Goal: Task Accomplishment & Management: Complete application form

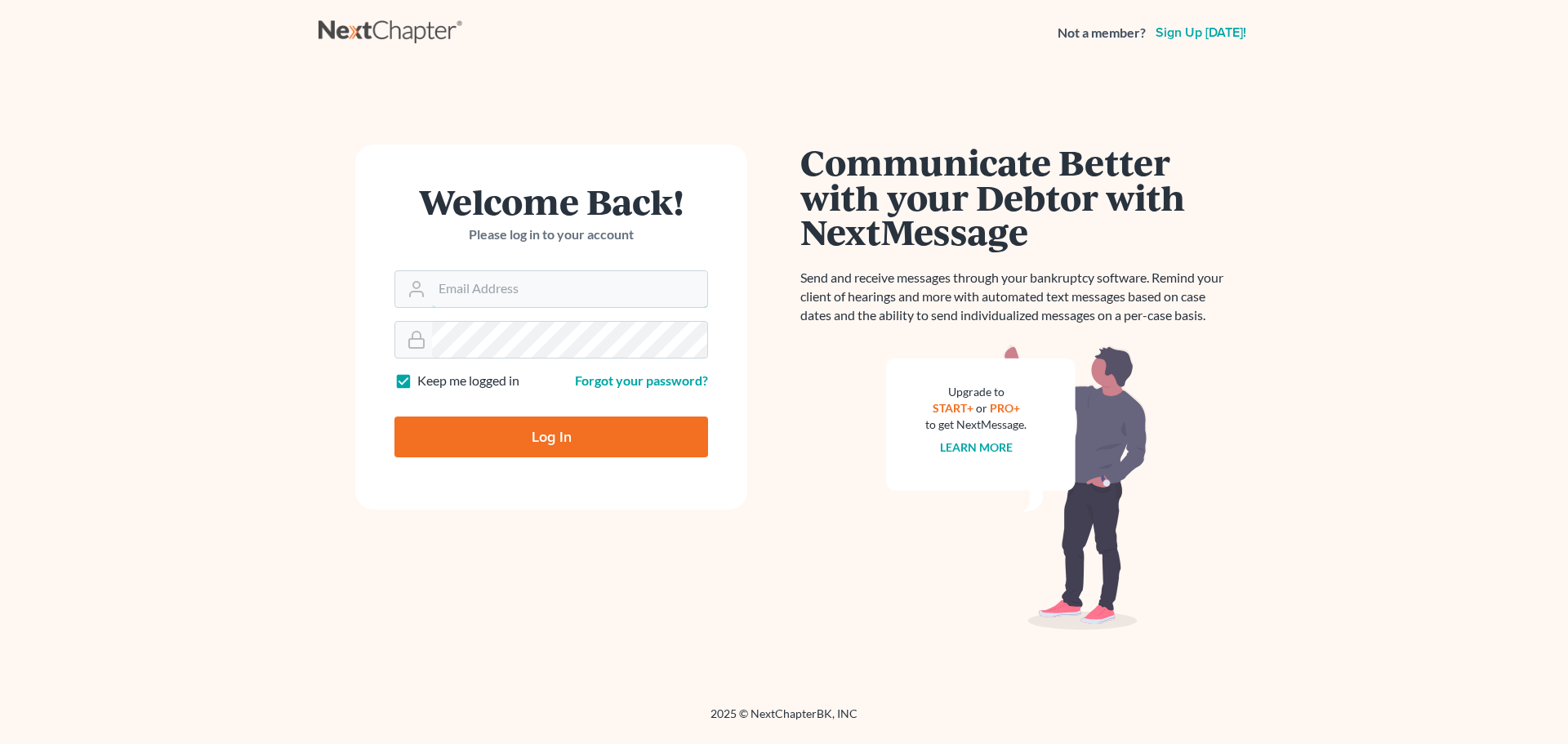
type input "[EMAIL_ADDRESS][DOMAIN_NAME]"
click at [576, 438] on input "Log In" at bounding box center [552, 437] width 314 height 41
type input "Thinking..."
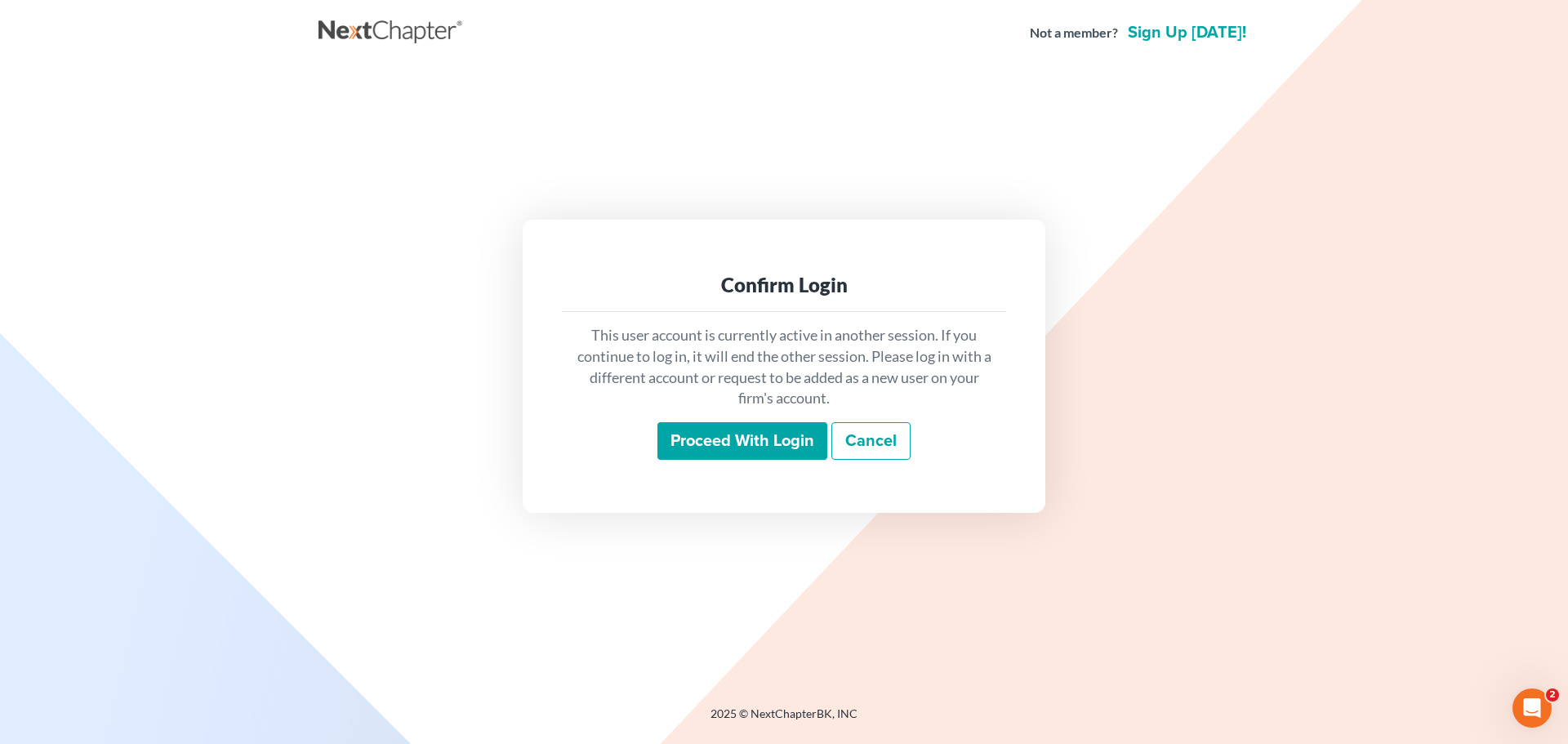
click at [726, 441] on input "Proceed with login" at bounding box center [742, 440] width 170 height 37
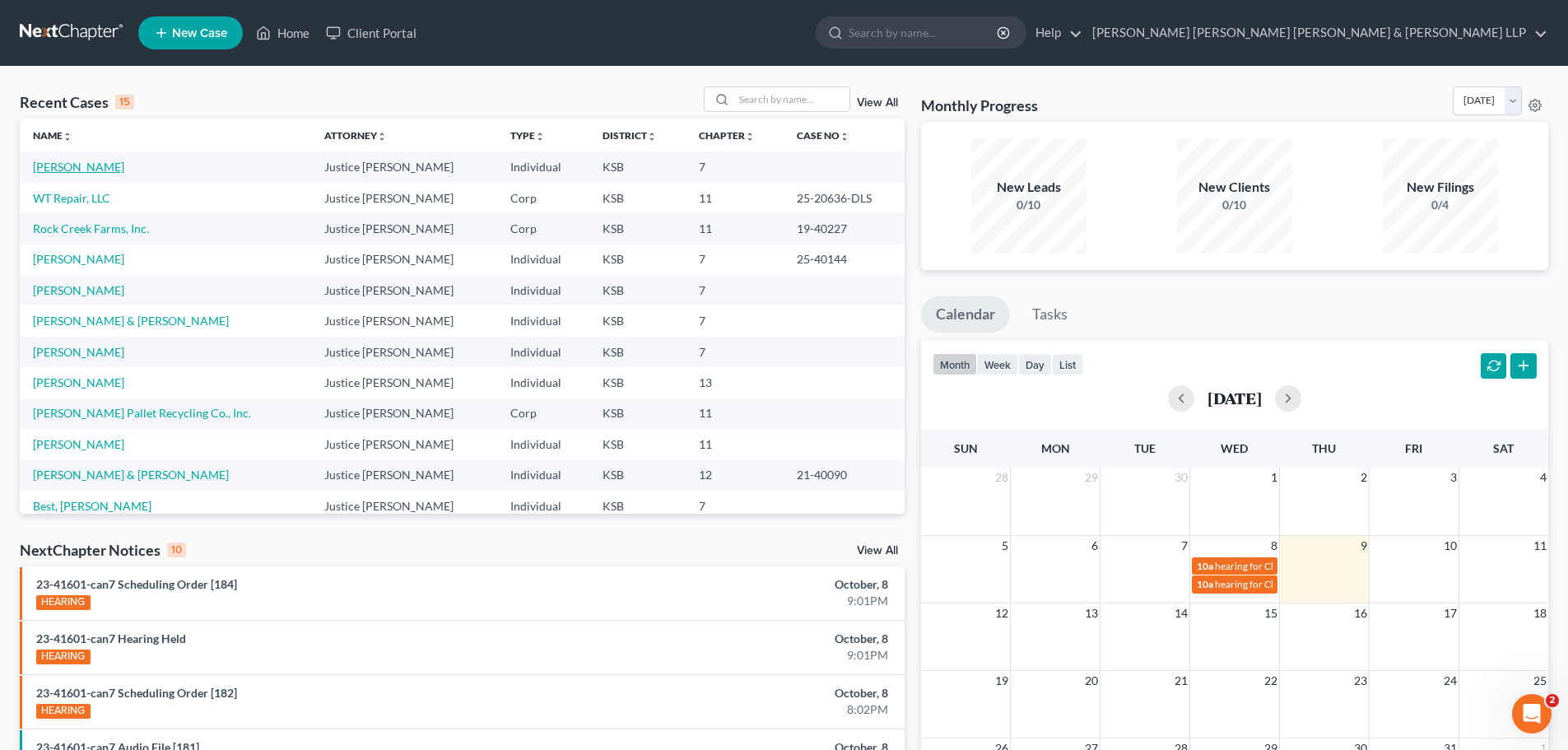
click at [74, 164] on link "[PERSON_NAME]" at bounding box center [78, 167] width 92 height 14
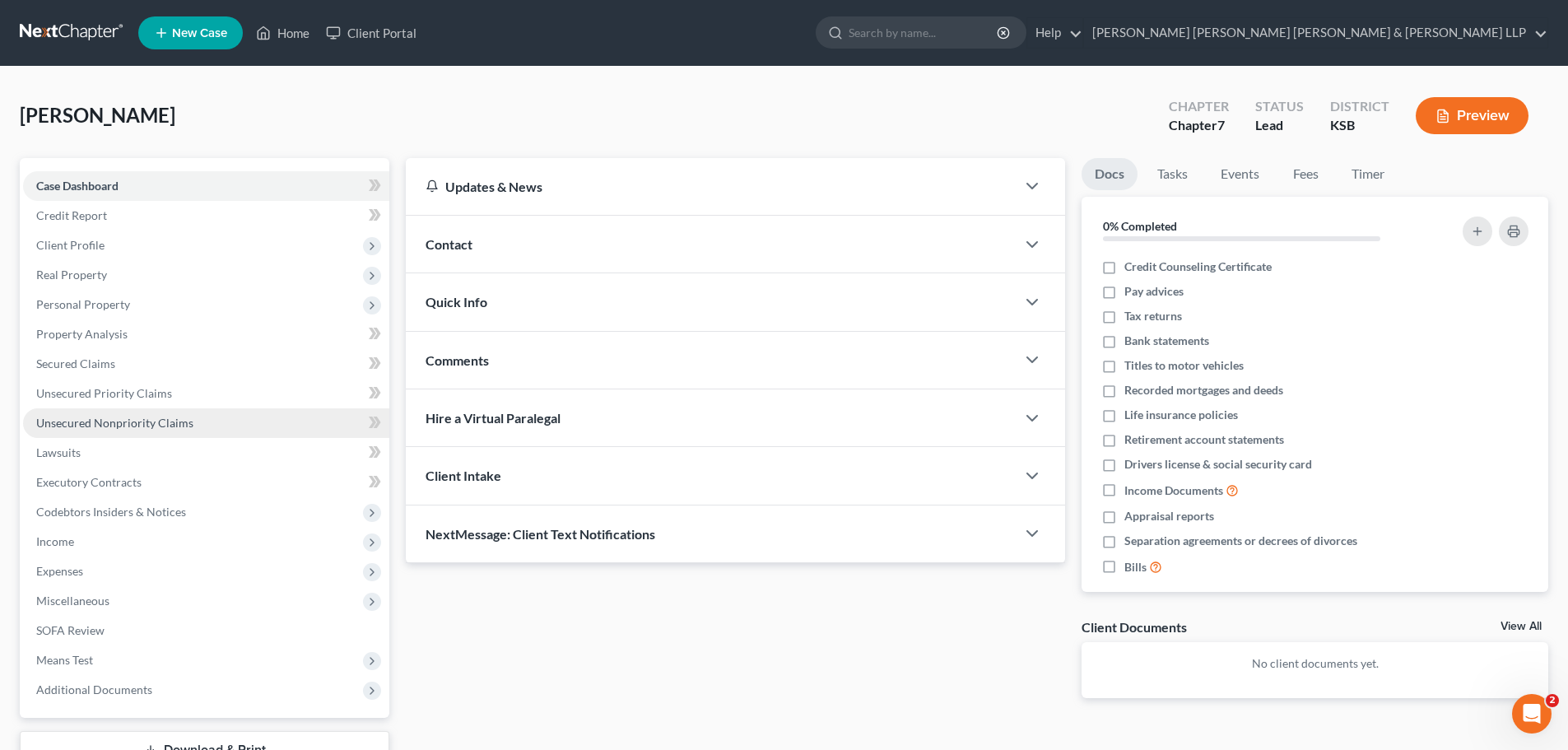
click at [113, 421] on span "Unsecured Nonpriority Claims" at bounding box center [115, 422] width 157 height 14
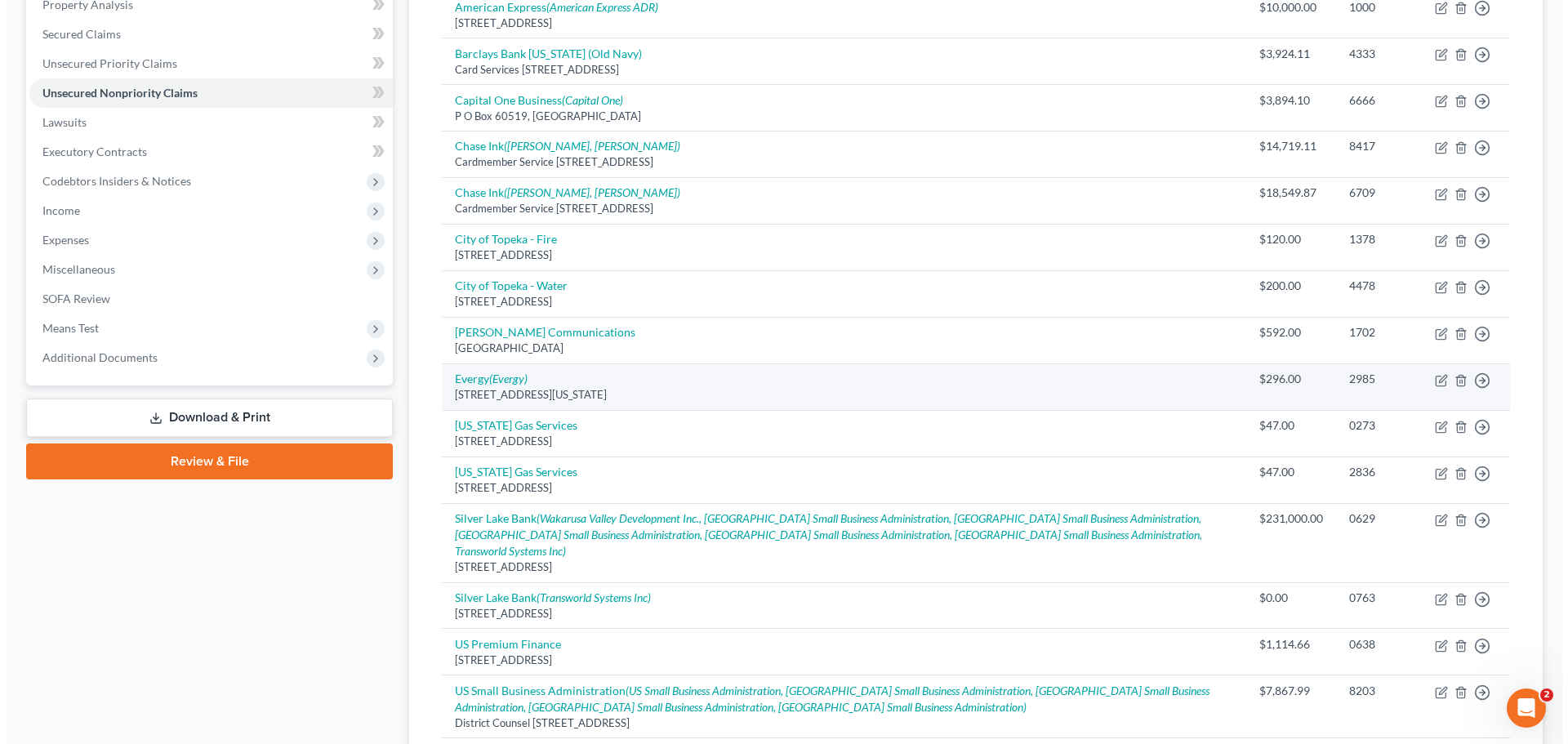
scroll to position [408, 0]
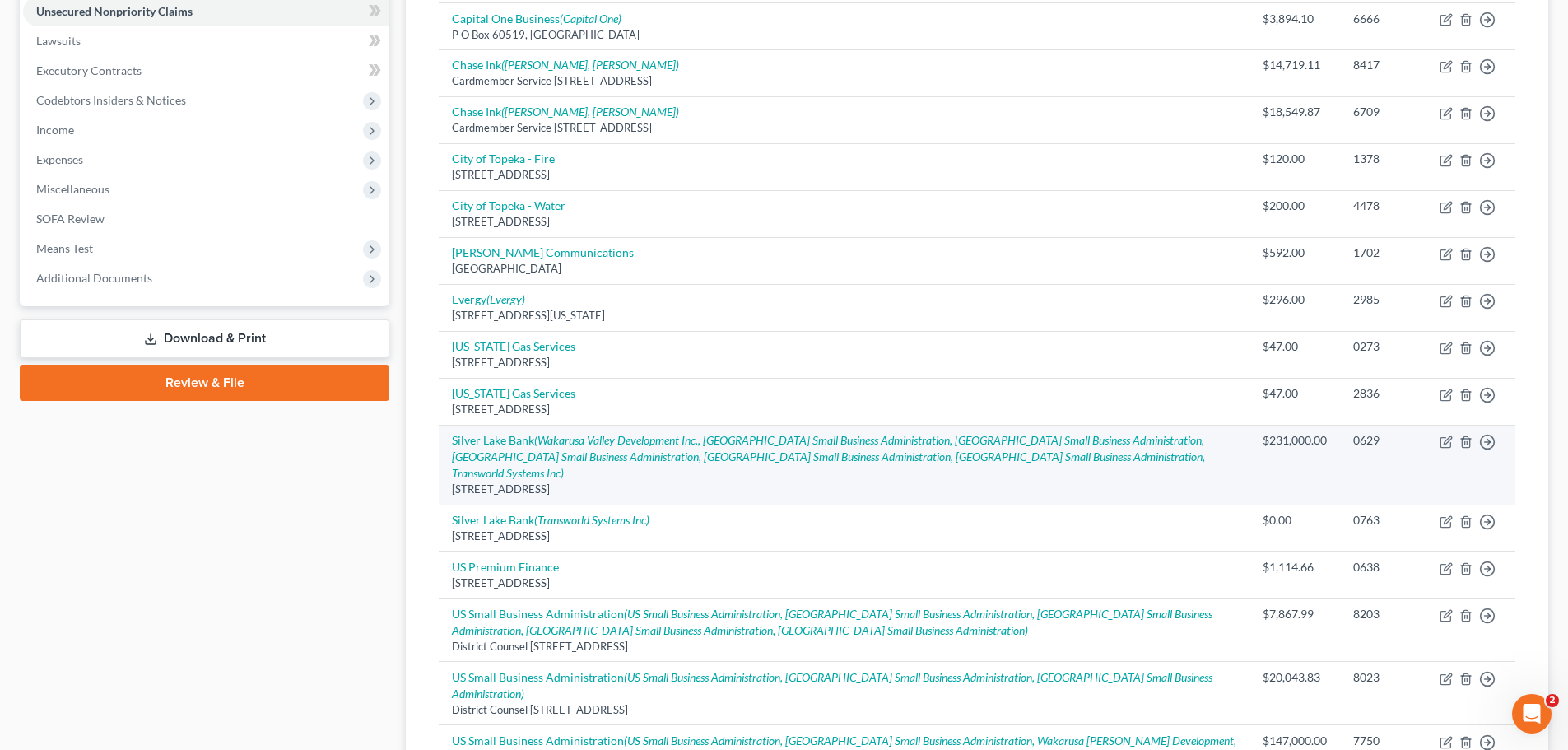
click at [603, 448] on td "Silver Lake Bank (Wakarusa Valley Development Inc., US Small Business Administr…" at bounding box center [844, 464] width 811 height 80
click at [1028, 481] on div "[STREET_ADDRESS]" at bounding box center [843, 489] width 784 height 15
click at [1447, 442] on icon "button" at bounding box center [1446, 441] width 13 height 13
select select "17"
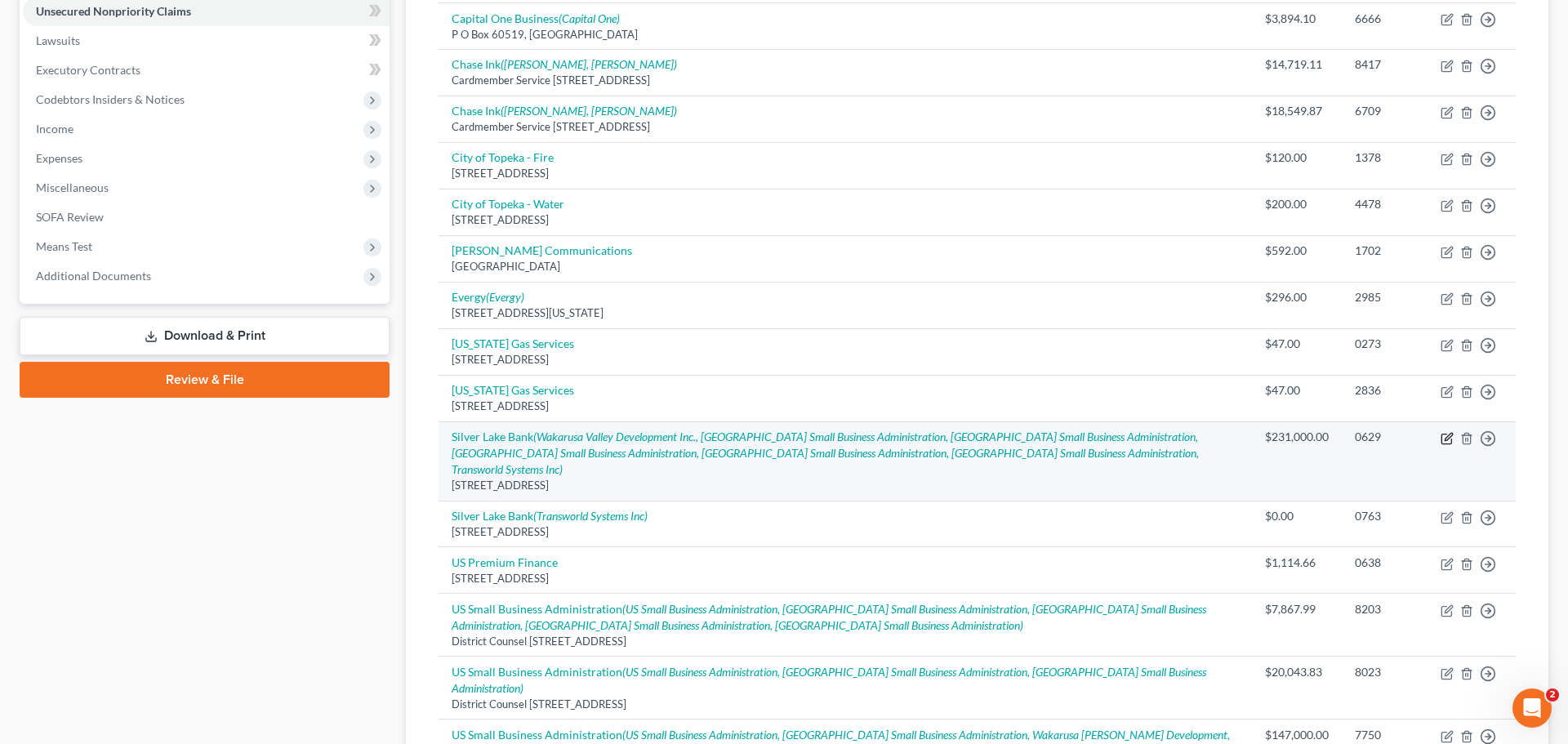
select select "14"
select select "3"
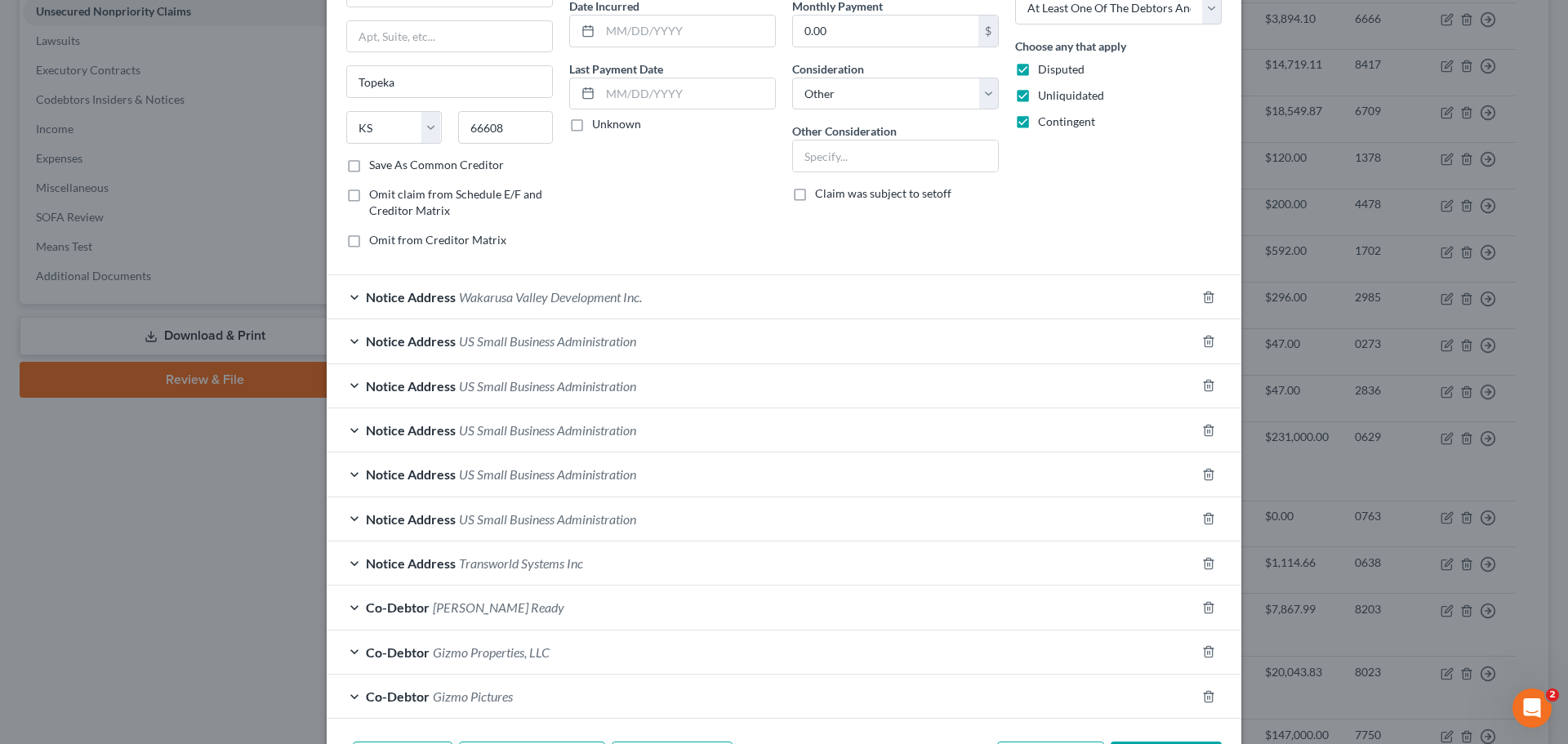
scroll to position [245, 0]
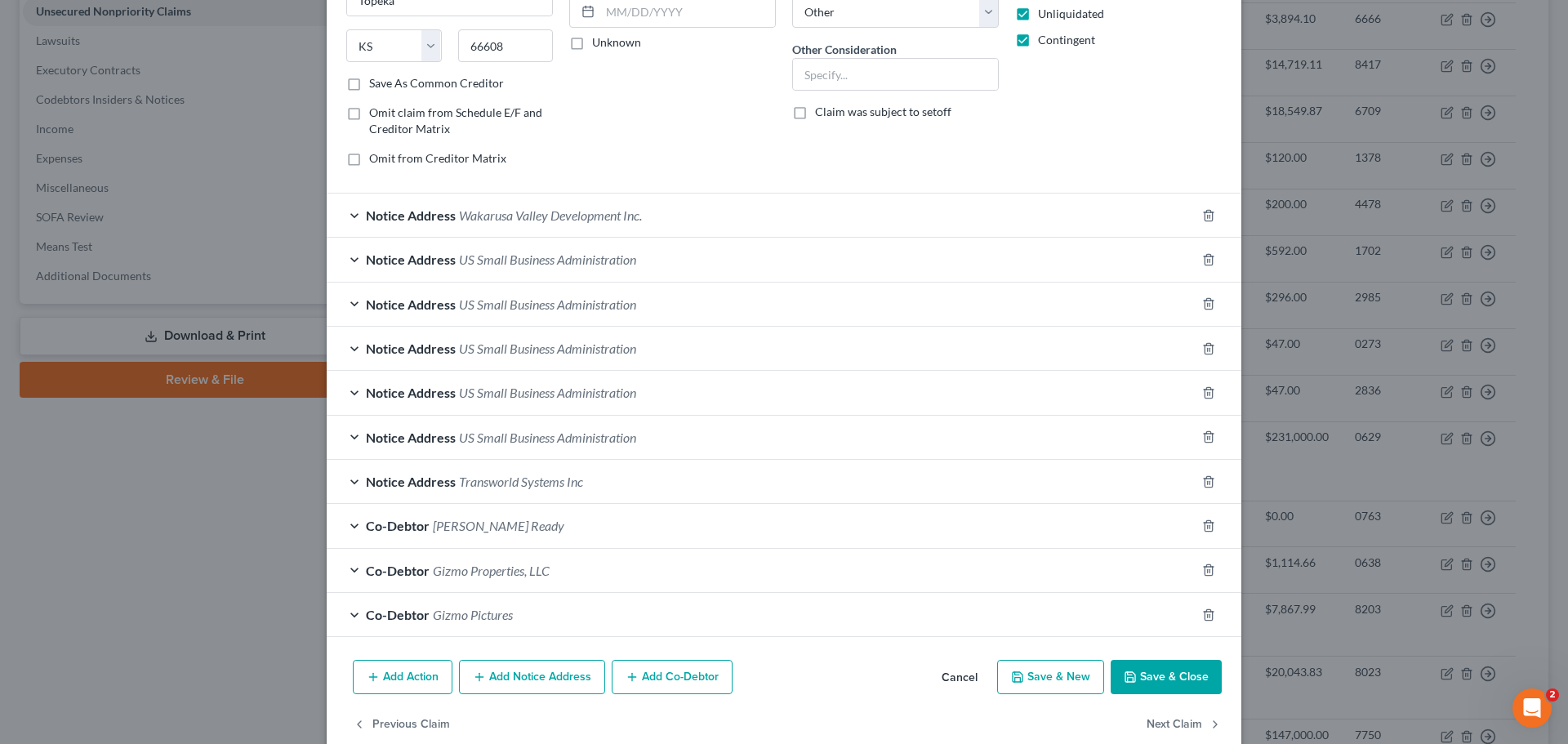
click at [608, 478] on div "Notice Address Transworld Systems Inc" at bounding box center [761, 481] width 869 height 43
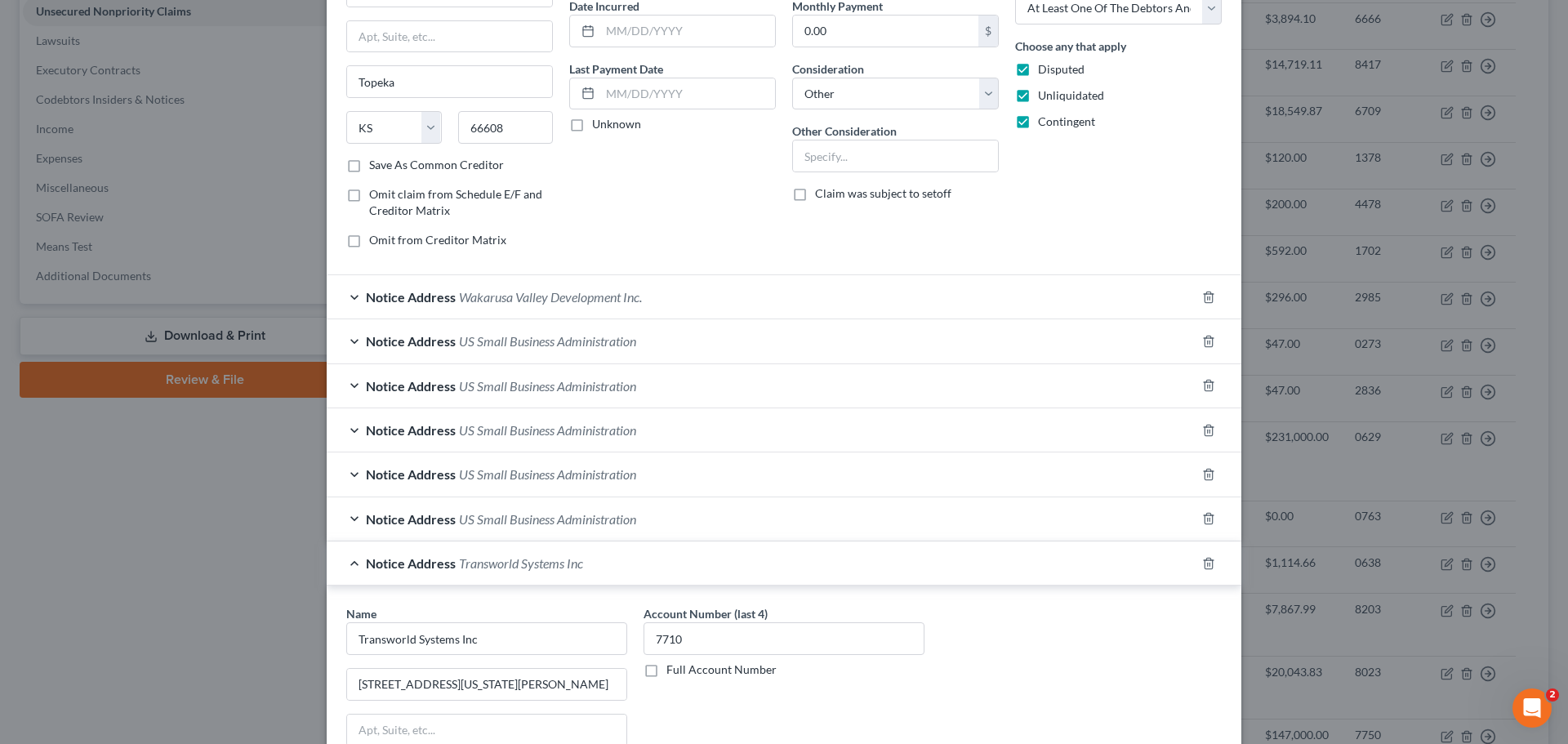
scroll to position [0, 0]
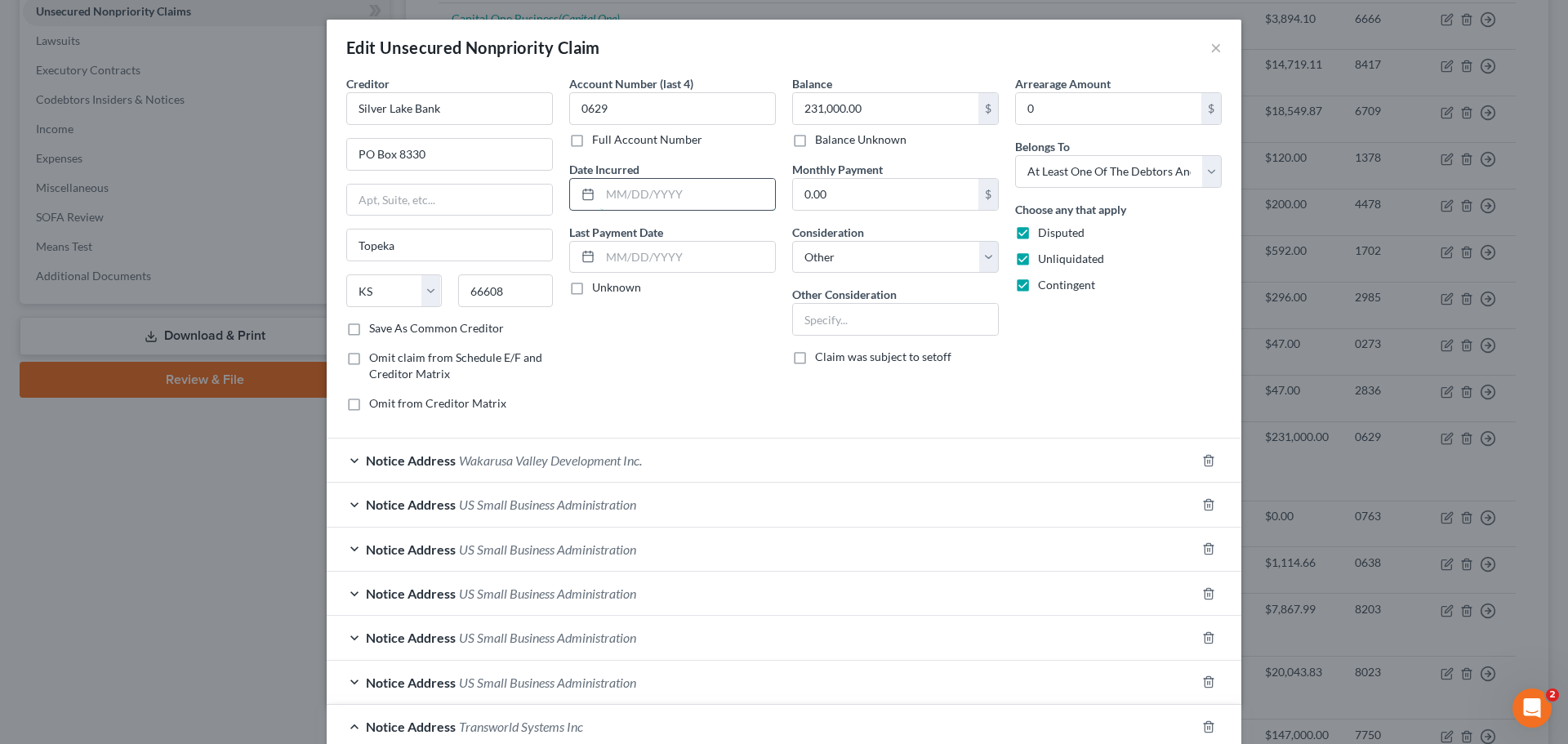
click at [618, 191] on input "text" at bounding box center [687, 194] width 175 height 31
type input "07/17/2024"
click at [592, 286] on label "Unknown" at bounding box center [617, 287] width 49 height 16
click at [598, 286] on input "Unknown" at bounding box center [603, 284] width 11 height 11
checkbox input "true"
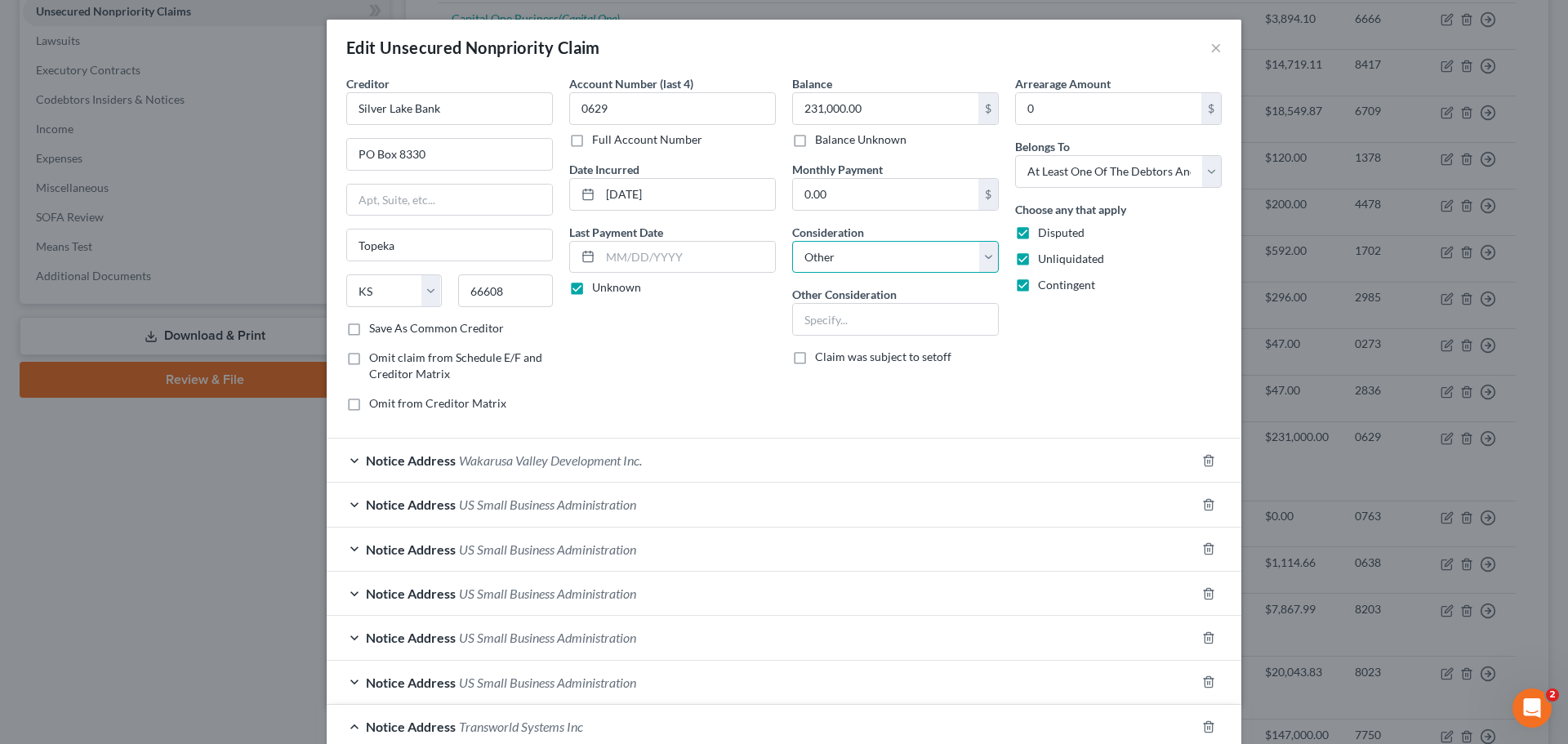
click at [982, 254] on select "Select Cable / Satellite Services Collection Agency Credit Card Debt Debt Couns…" at bounding box center [894, 257] width 206 height 32
click at [1045, 347] on div "Arrearage Amount 0 $ Belongs To * Select Debtor 1 Only Debtor 2 Only Debtor 1 A…" at bounding box center [1117, 250] width 223 height 350
click at [906, 329] on input "text" at bounding box center [895, 319] width 205 height 31
click at [1116, 338] on div "Arrearage Amount 0 $ Belongs To * Select Debtor 1 Only Debtor 2 Only Debtor 1 A…" at bounding box center [1117, 250] width 223 height 350
click at [1035, 104] on input "0" at bounding box center [1108, 109] width 185 height 31
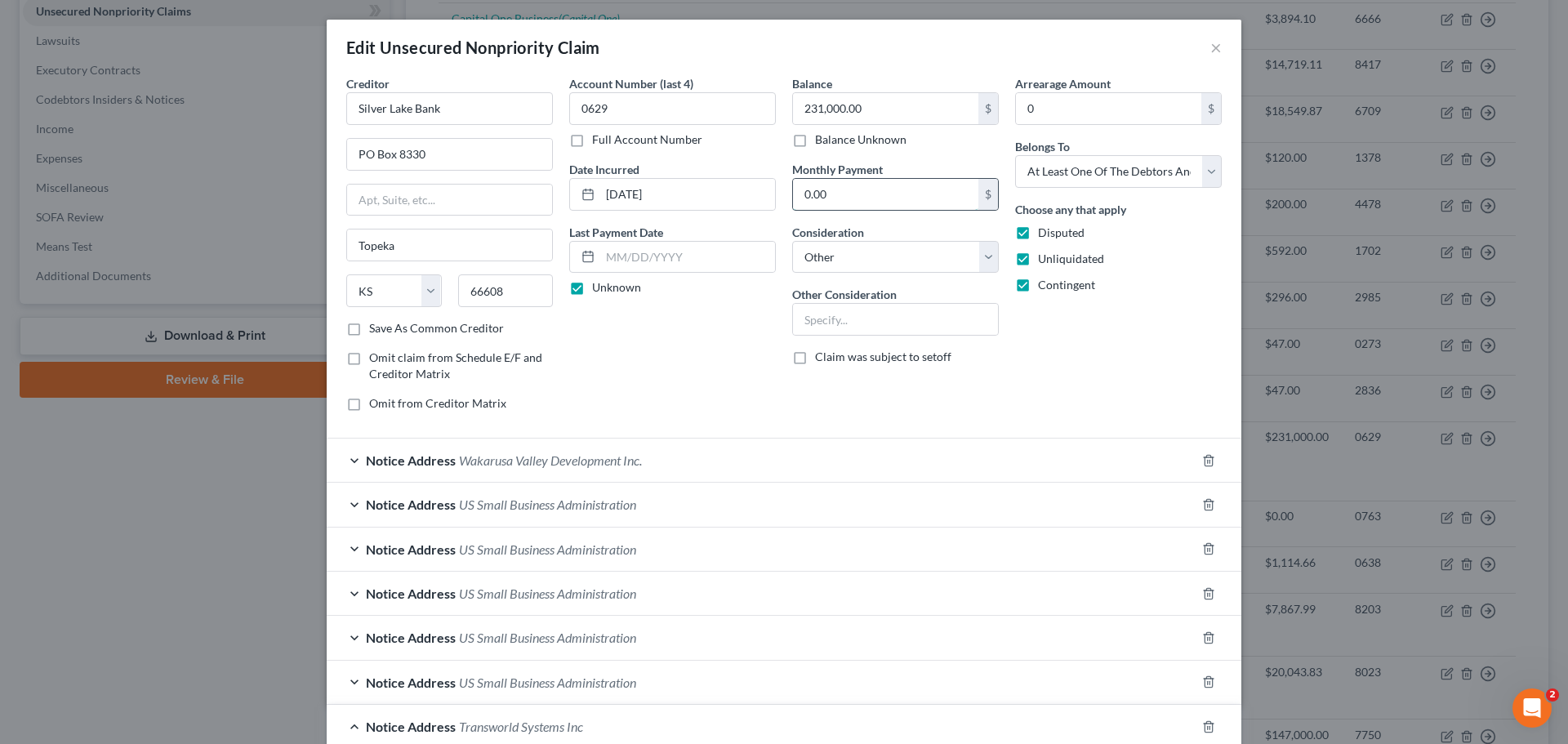
click at [833, 187] on input "0.00" at bounding box center [885, 194] width 185 height 31
type input "2,502.37"
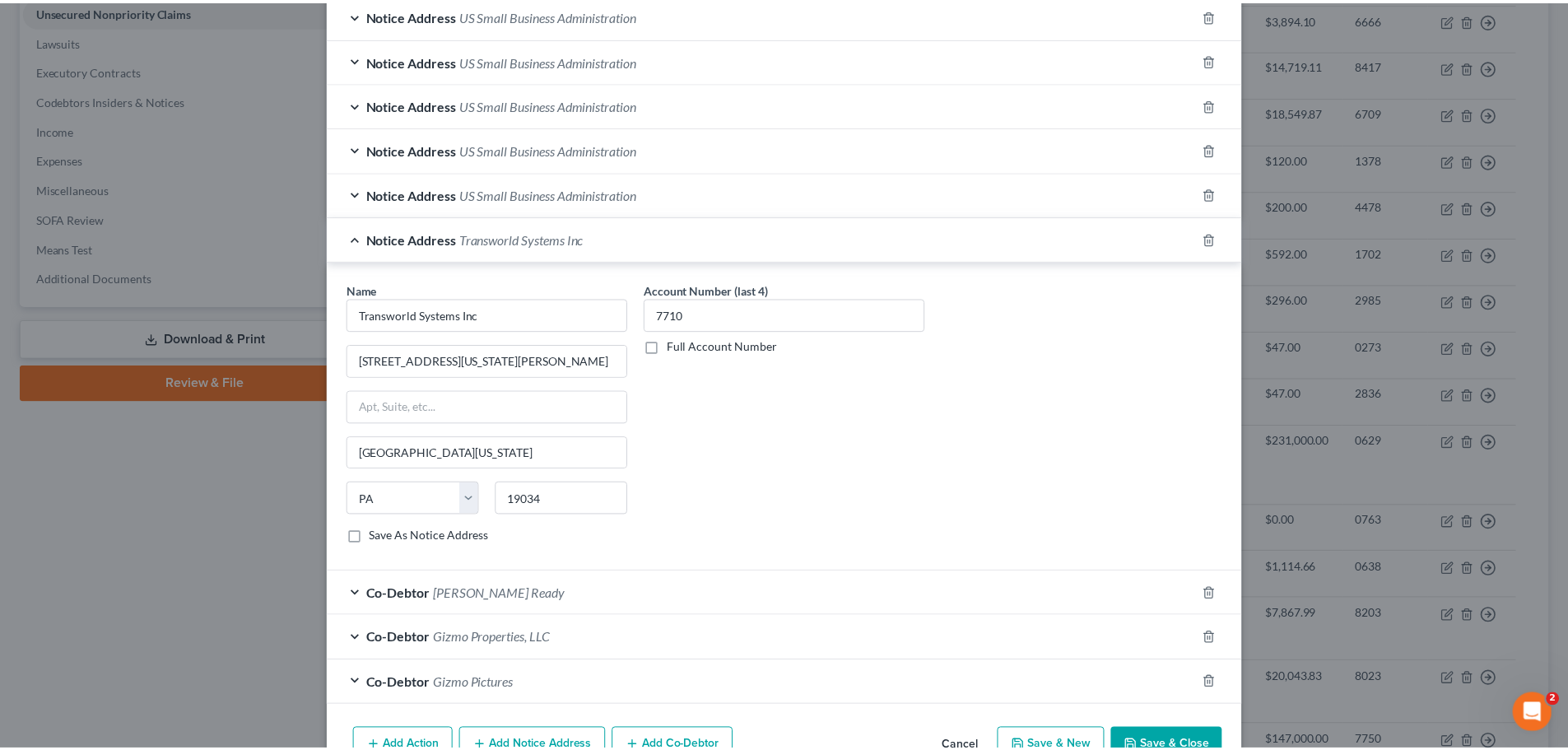
scroll to position [587, 0]
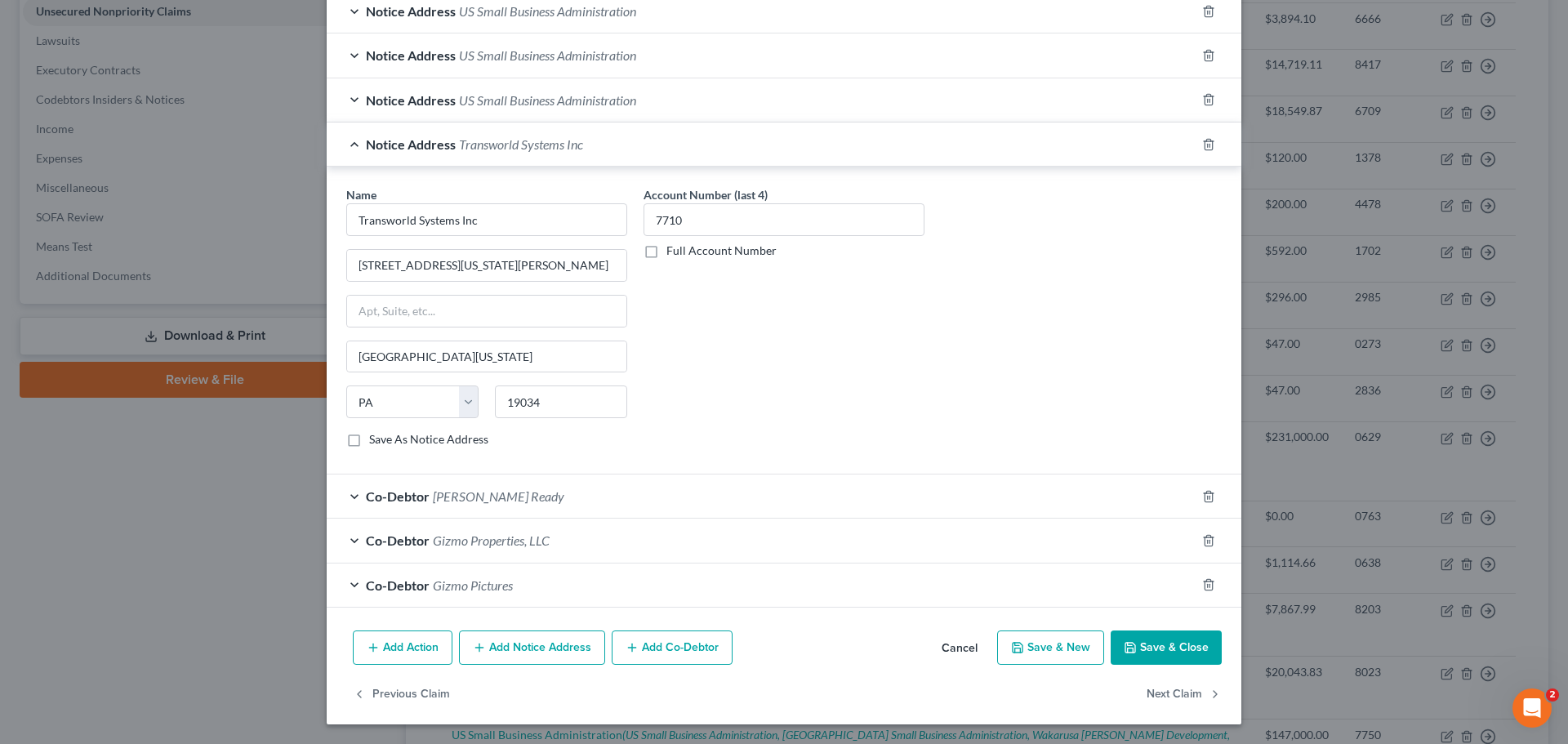
click at [1148, 652] on button "Save & Close" at bounding box center [1166, 647] width 111 height 34
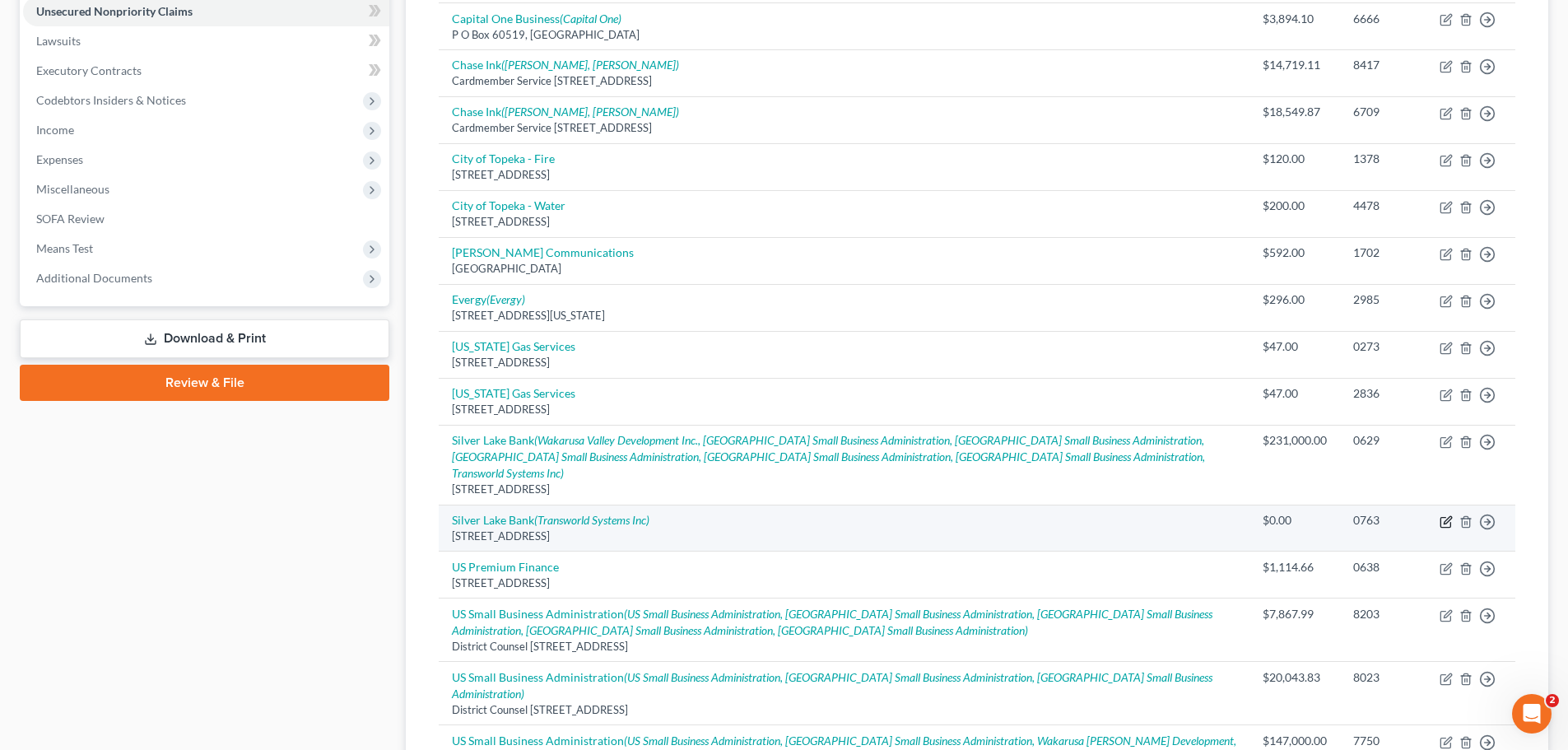
click at [1445, 516] on icon "button" at bounding box center [1447, 519] width 8 height 8
select select "17"
select select "14"
select select "3"
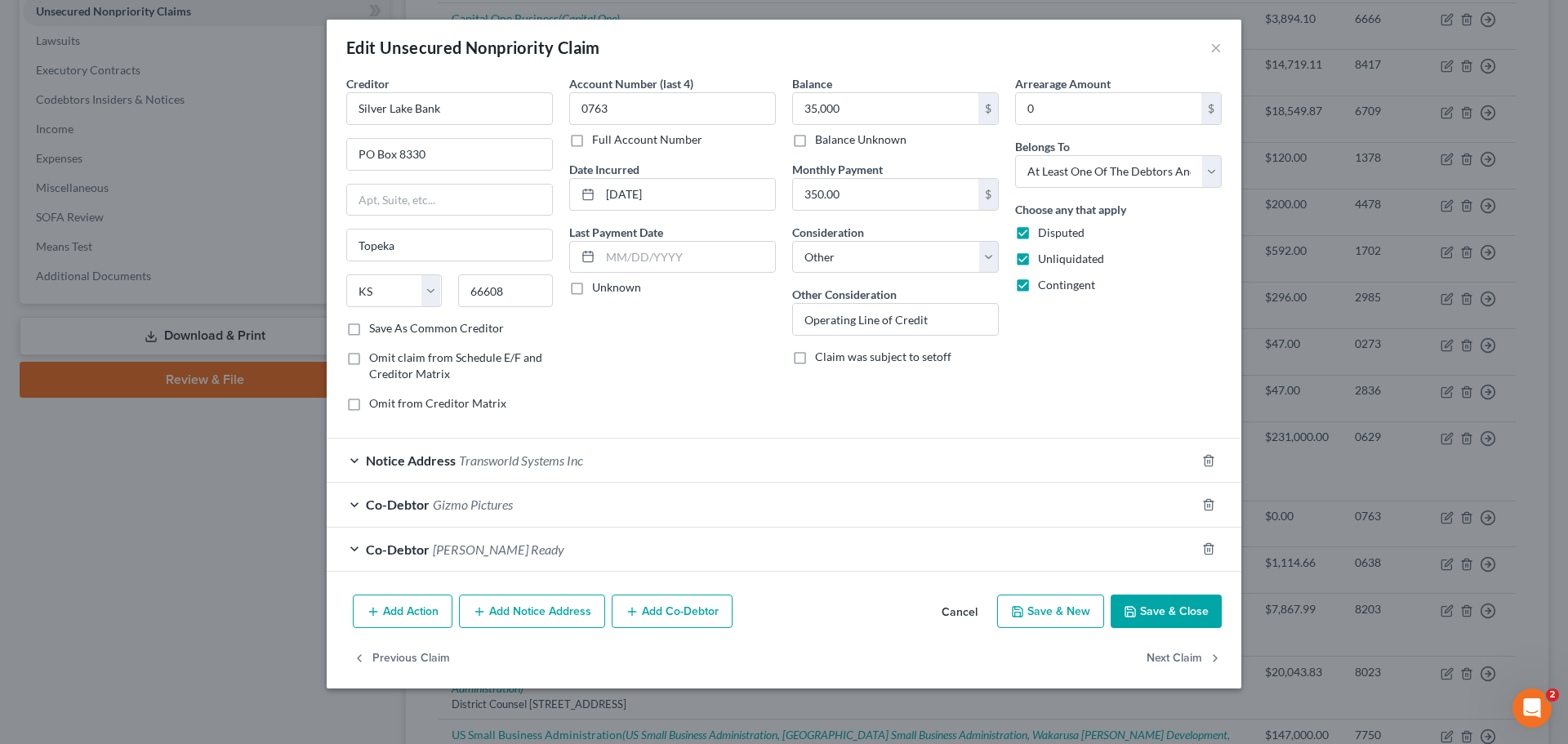
click at [1162, 611] on button "Save & Close" at bounding box center [1166, 612] width 111 height 34
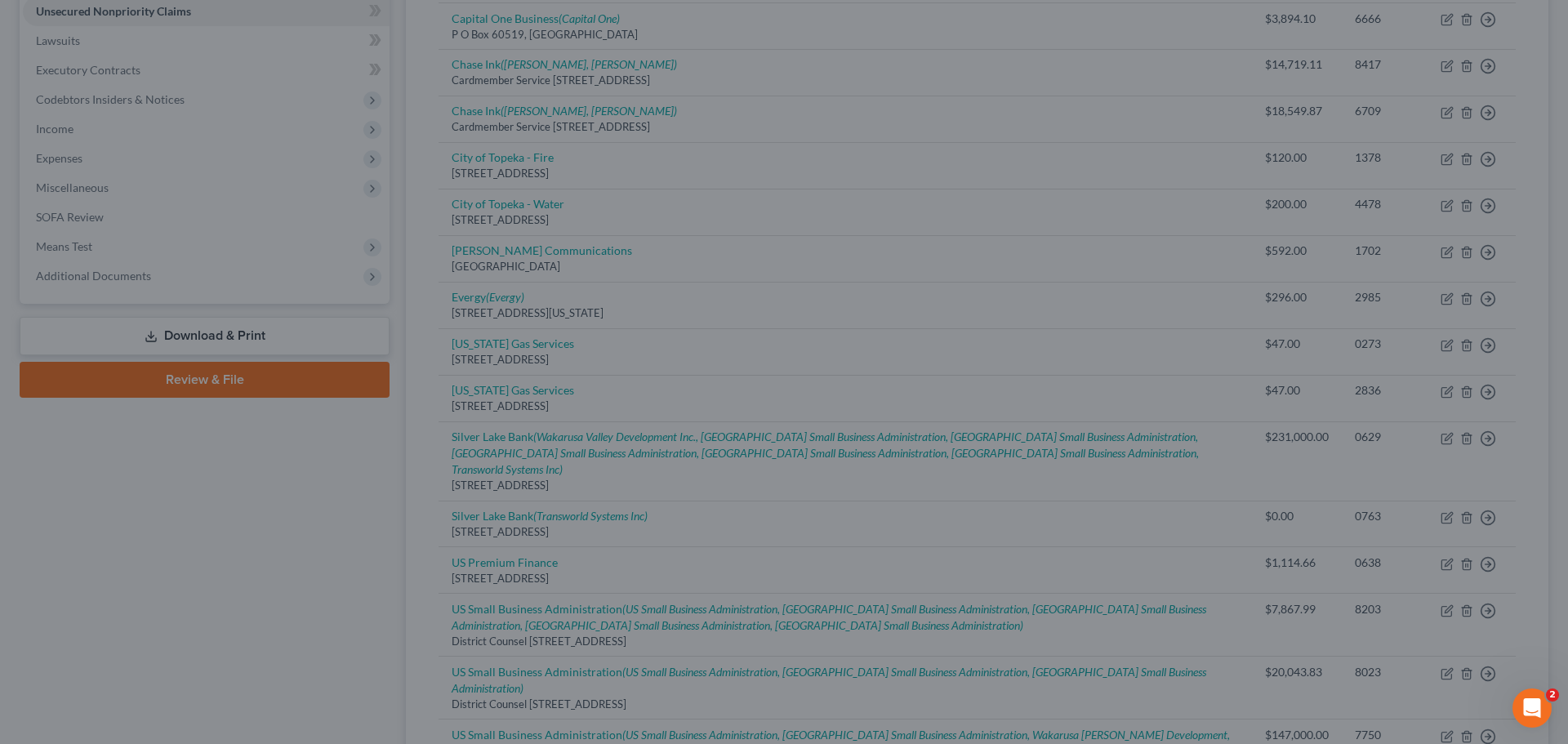
type input "35,000.00"
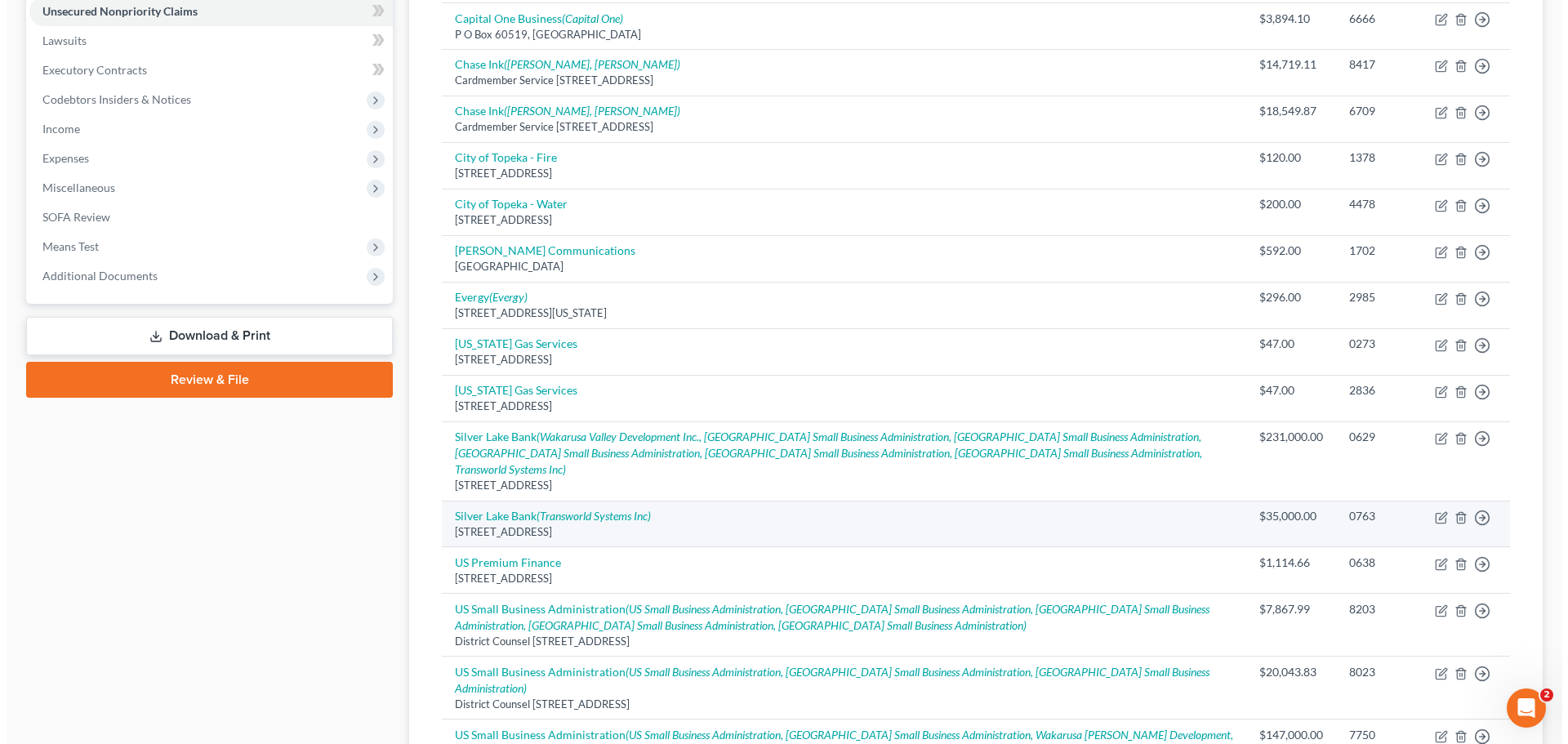
scroll to position [489, 0]
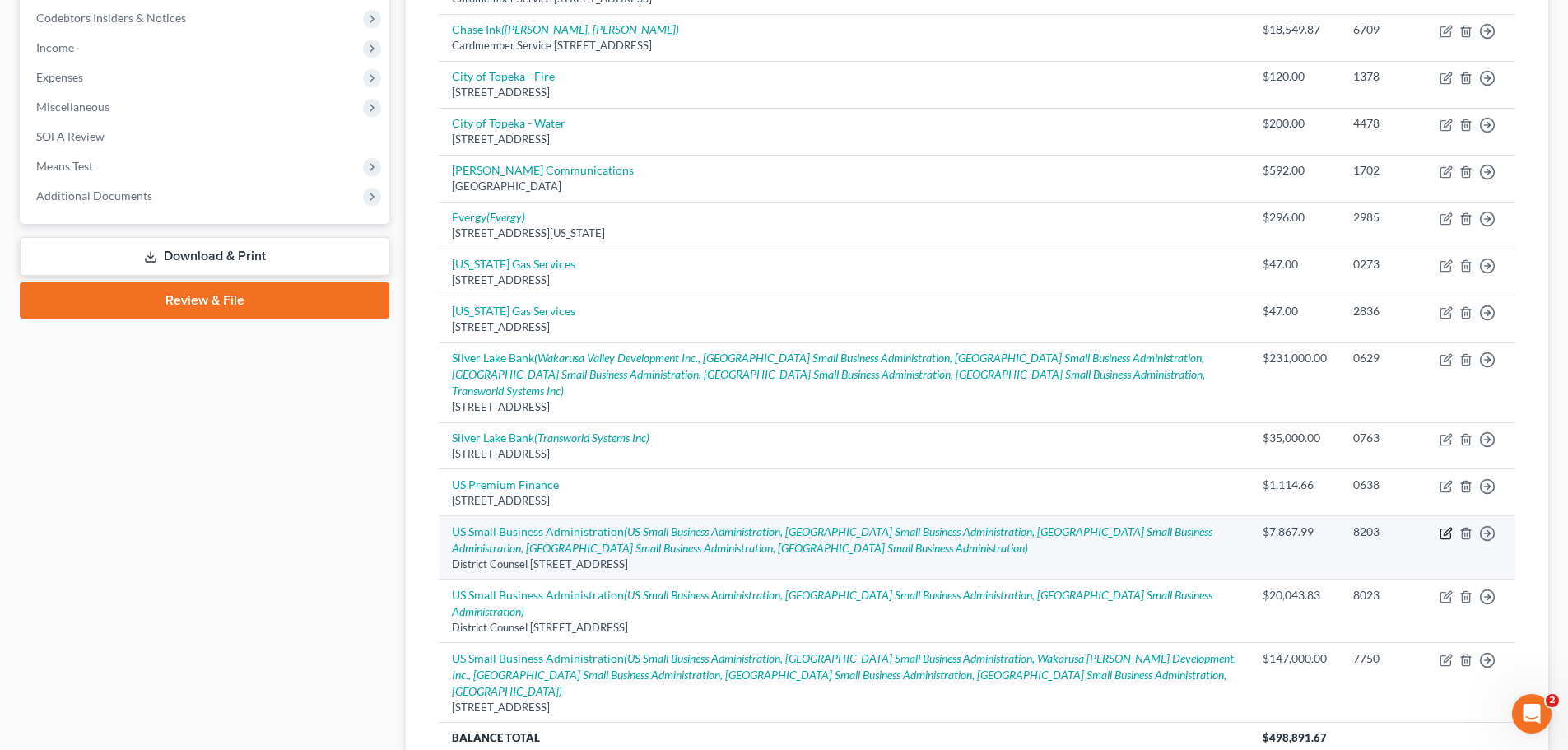
click at [1445, 527] on icon "button" at bounding box center [1446, 533] width 13 height 13
select select "30"
select select "14"
select select "3"
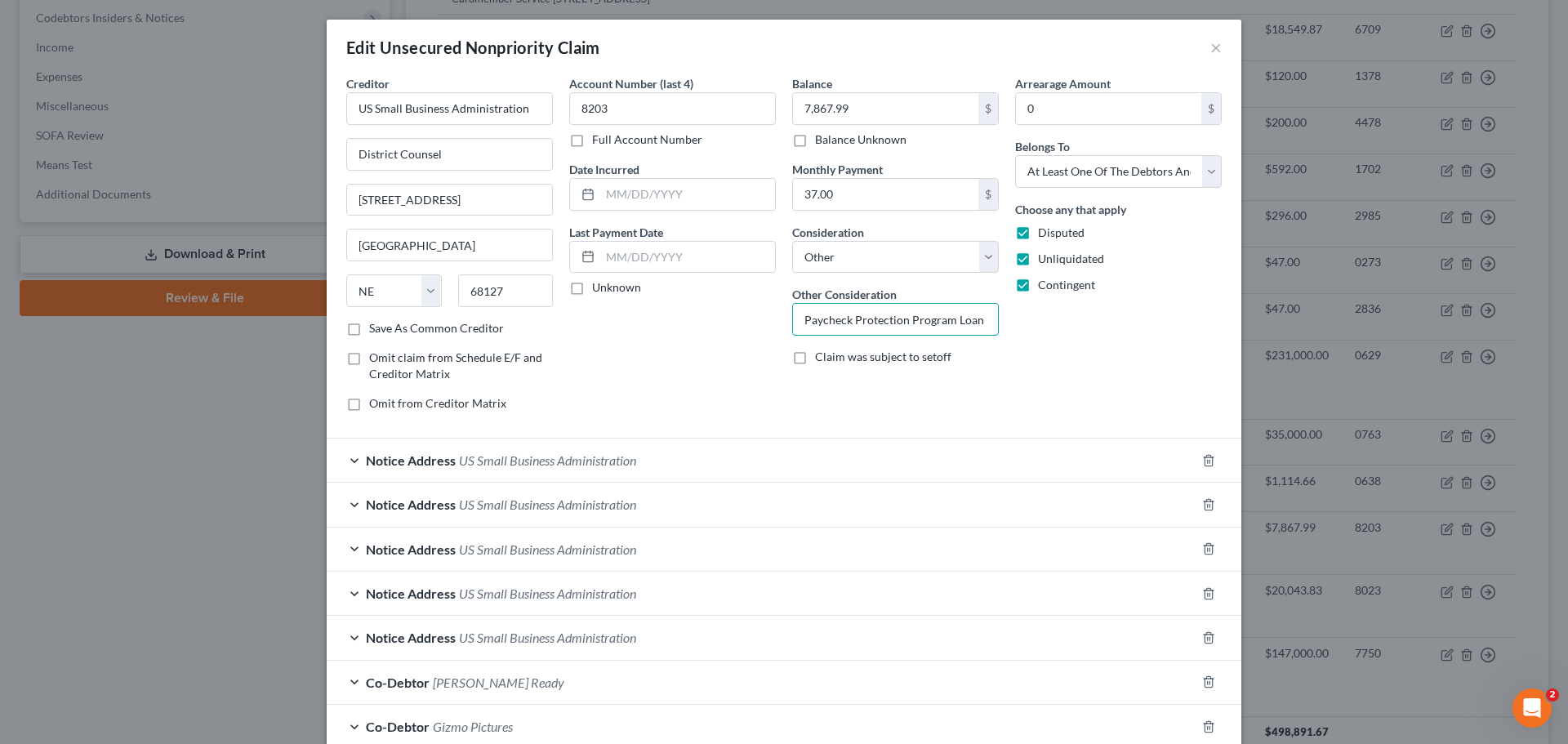
drag, startPoint x: 796, startPoint y: 322, endPoint x: 1034, endPoint y: 325, distance: 238.0
click at [1034, 325] on div "Creditor * US Small Business Administration District Counsel 10675 Bedford Ave …" at bounding box center [783, 250] width 892 height 350
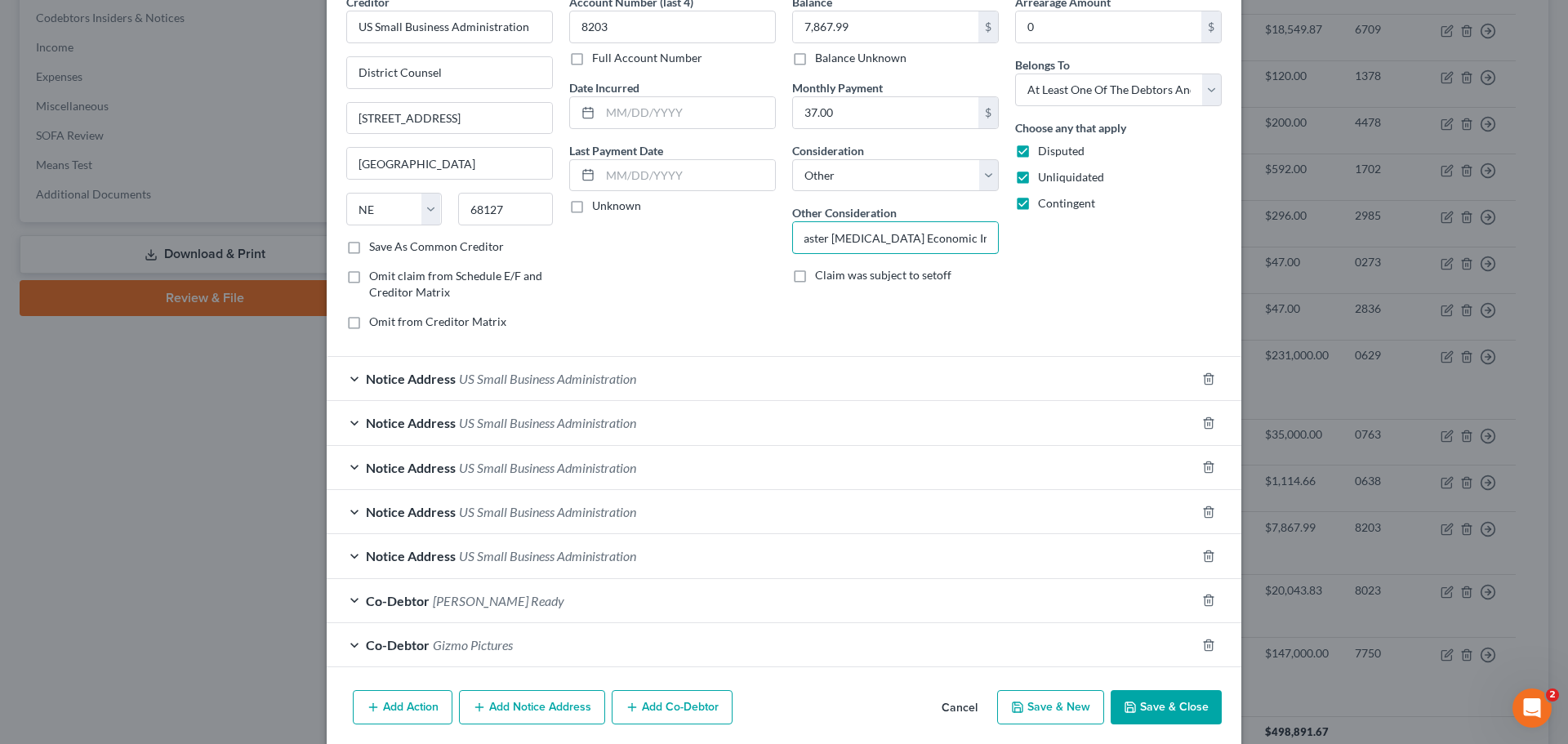
type input "Disaster Covid-19 Economic Injury Loan"
click at [1158, 701] on button "Save & Close" at bounding box center [1166, 707] width 111 height 34
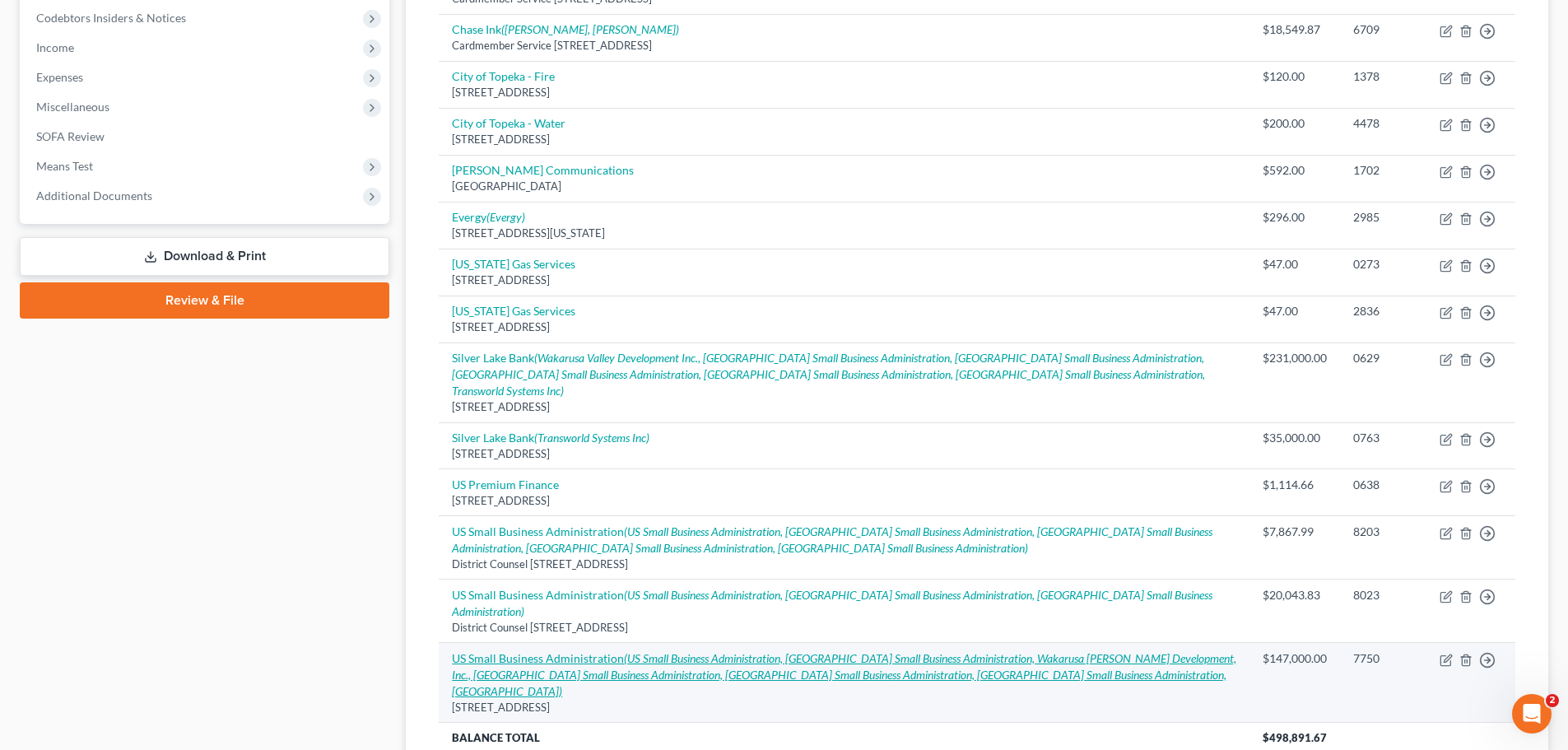
click at [584, 651] on link "US Small Business Administration (US Small Business Administration, US Small Bu…" at bounding box center [843, 674] width 784 height 47
select select "4"
select select "3"
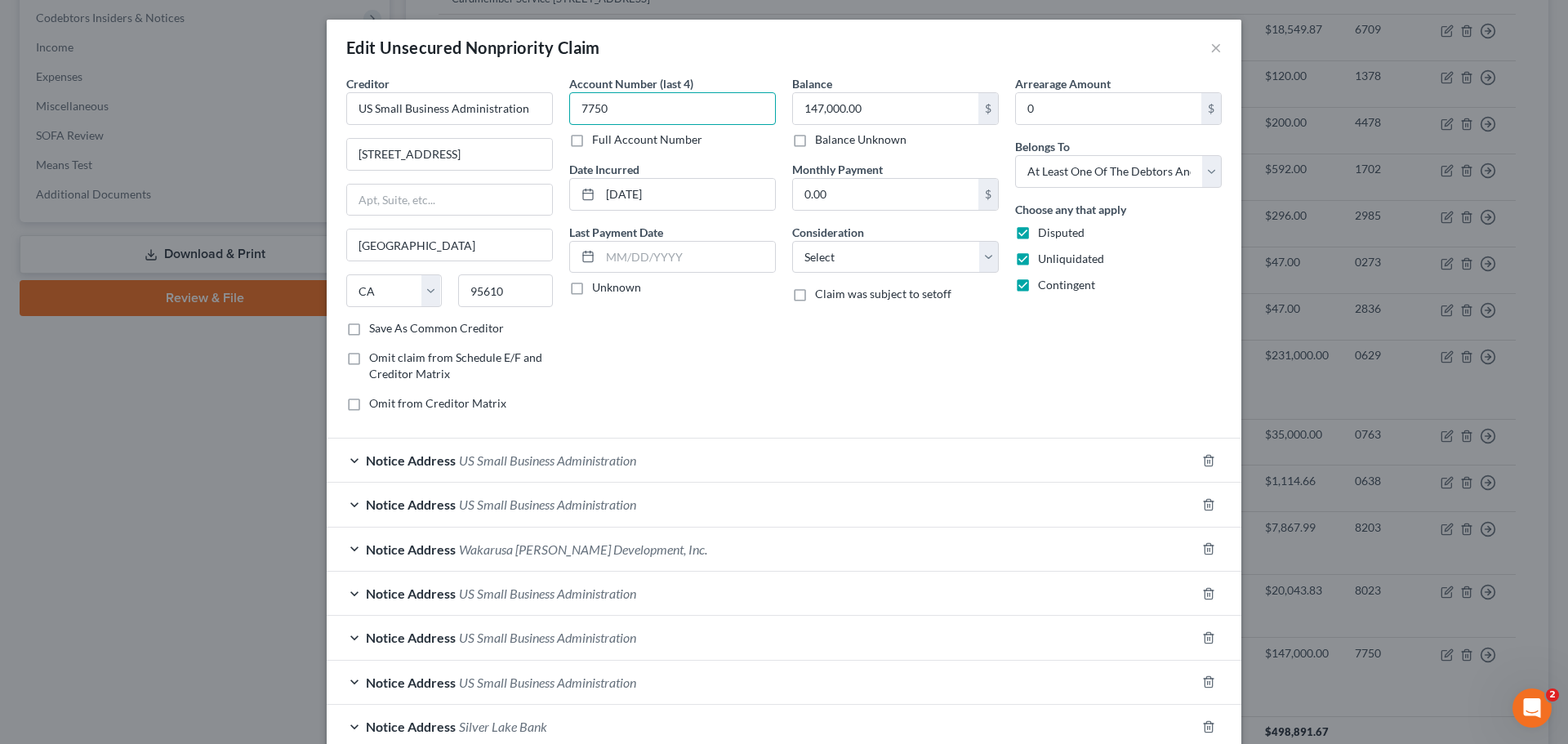
click at [613, 109] on input "7750" at bounding box center [672, 109] width 206 height 32
type input "7750"
click at [982, 256] on select "Select Cable / Satellite Services Collection Agency Credit Card Debt Debt Couns…" at bounding box center [894, 257] width 206 height 32
select select "14"
click at [792, 241] on select "Select Cable / Satellite Services Collection Agency Credit Card Debt Debt Couns…" at bounding box center [894, 257] width 206 height 32
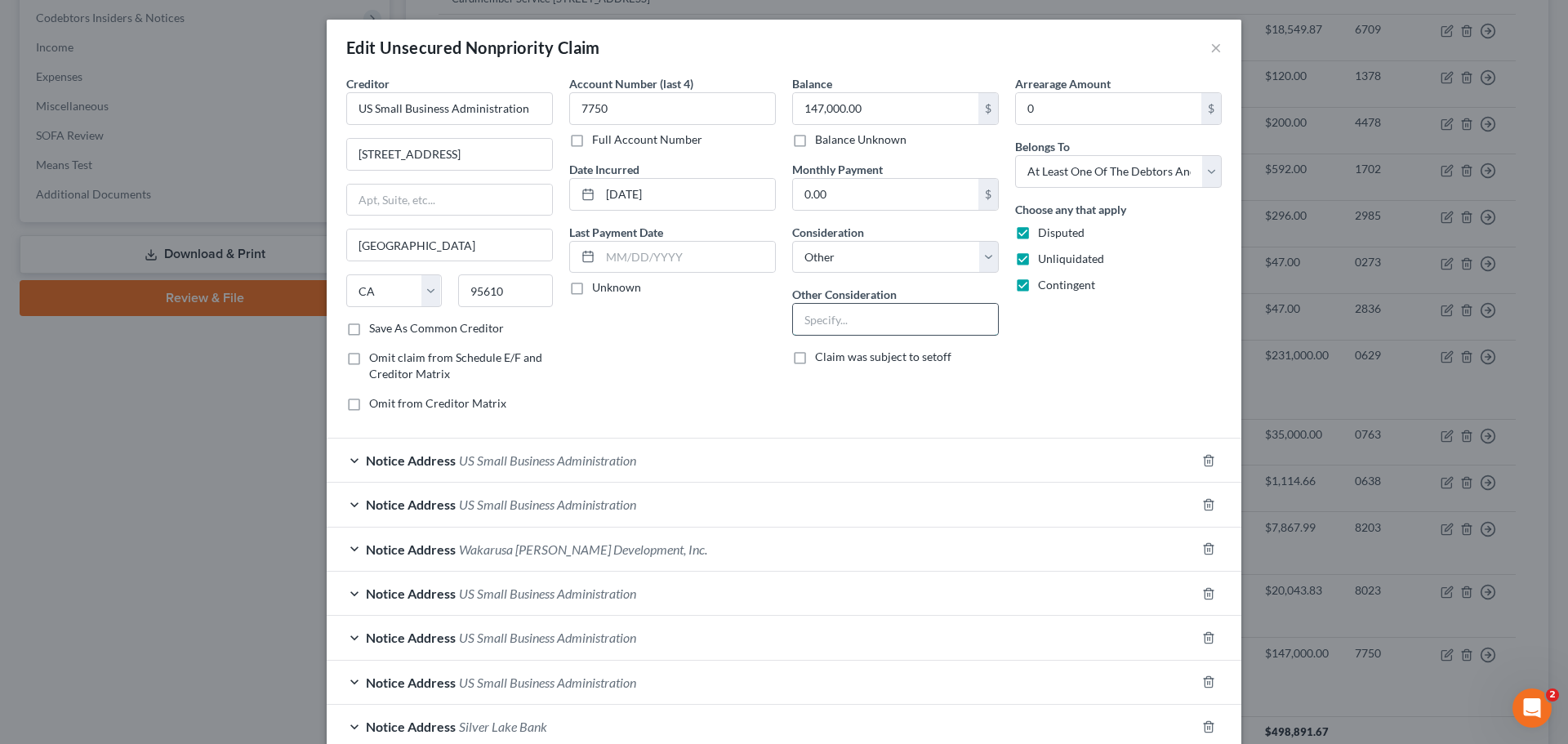
click at [839, 311] on input "text" at bounding box center [895, 319] width 205 height 31
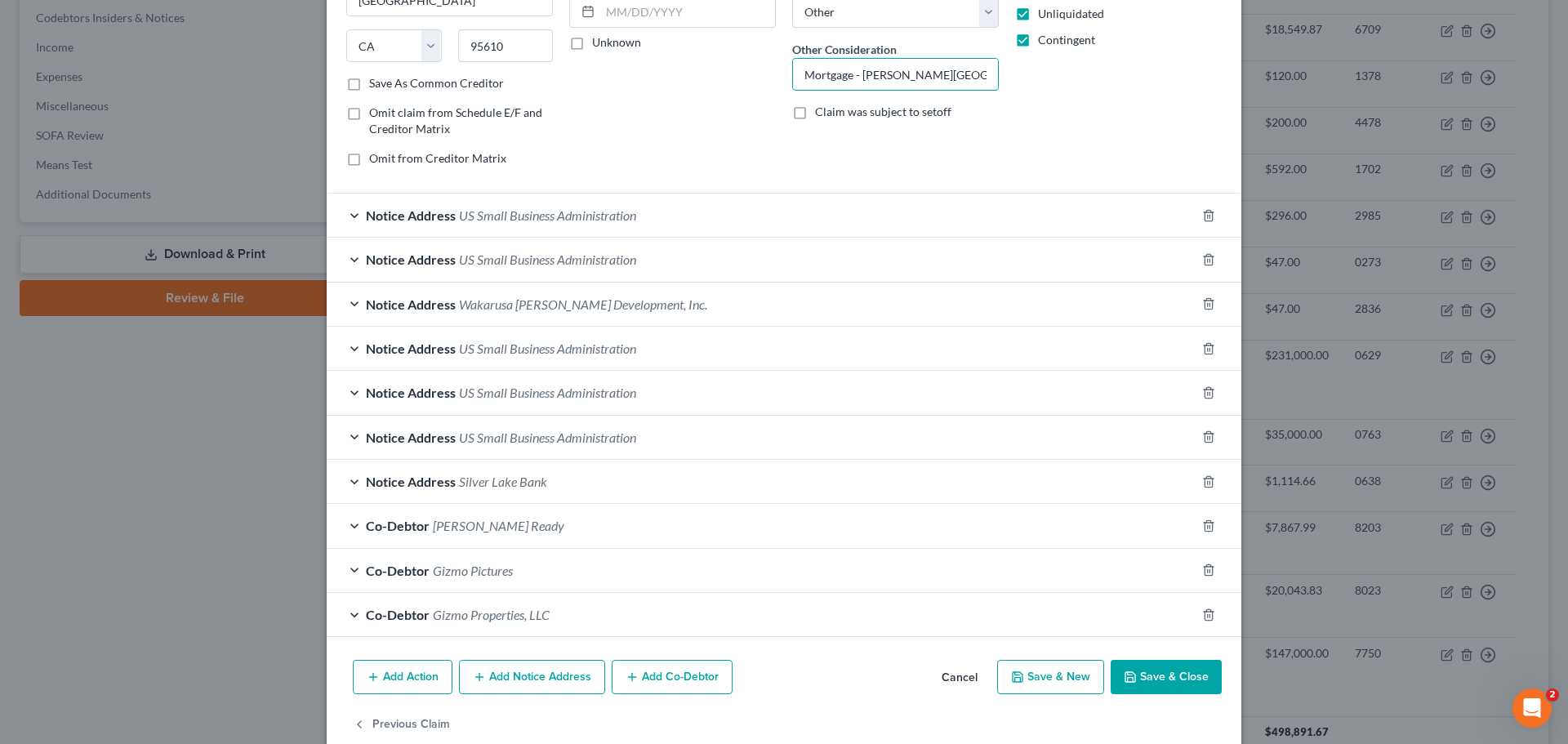
scroll to position [274, 0]
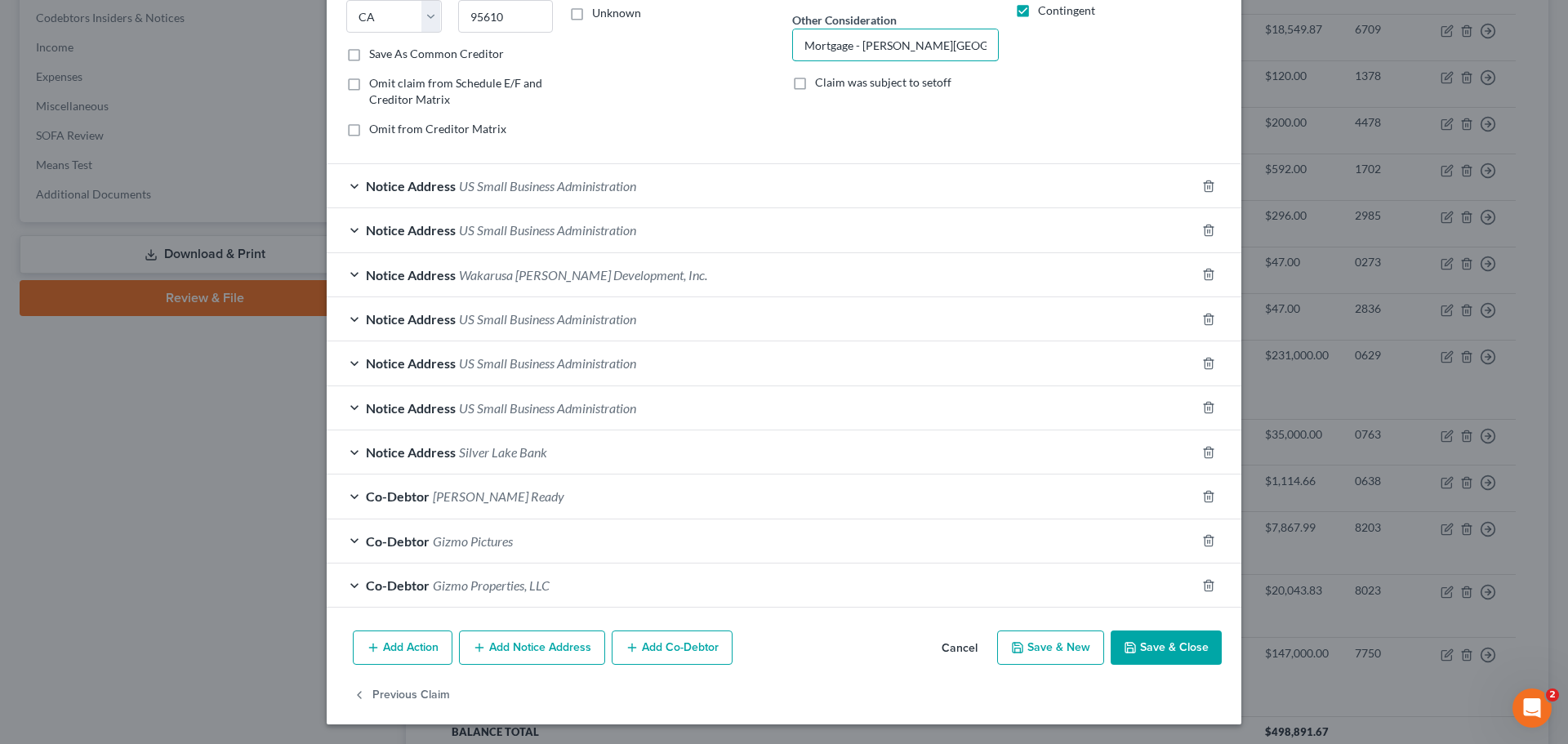
type input "Mortgage - Thatcher Building"
click at [1167, 646] on button "Save & Close" at bounding box center [1166, 647] width 111 height 34
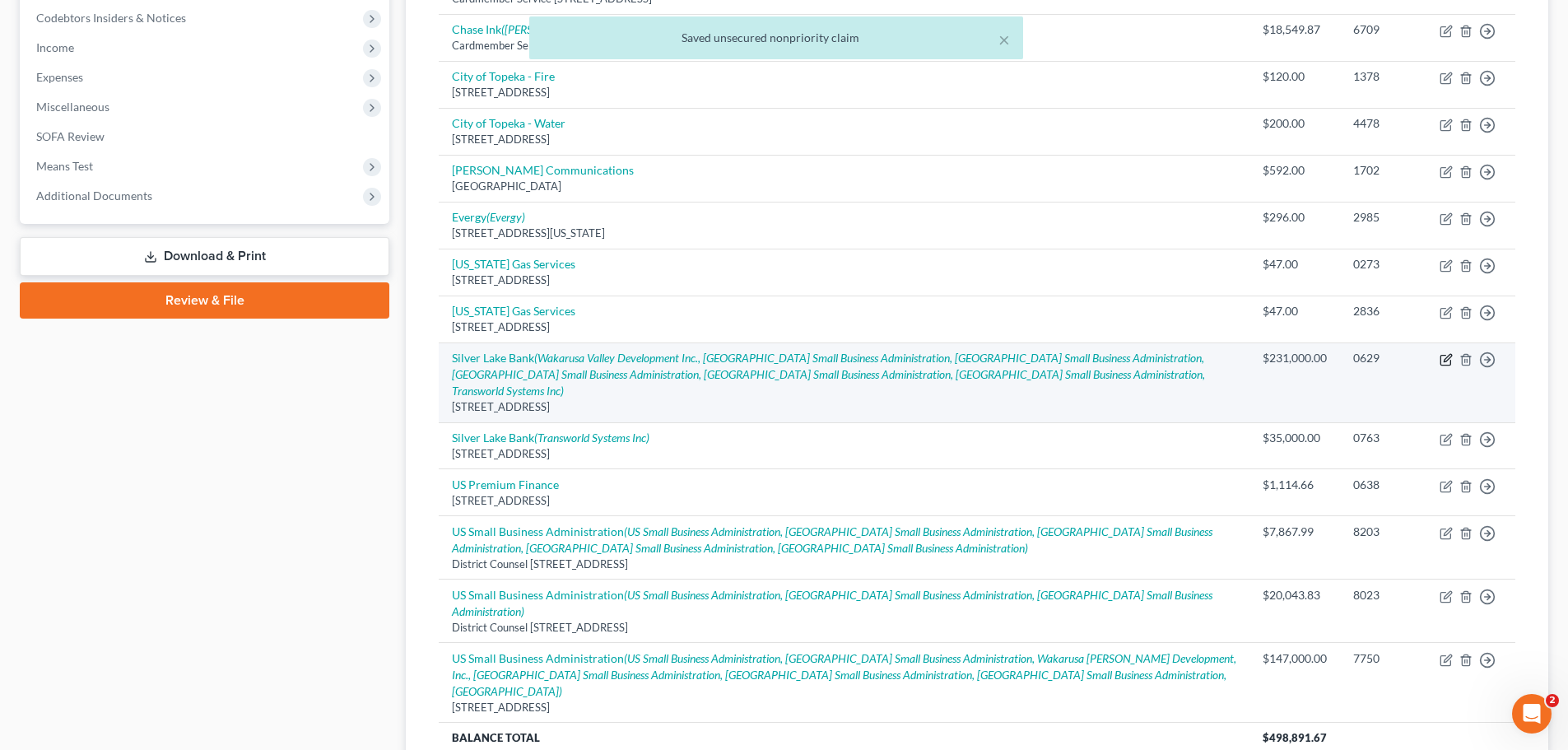
click at [1448, 357] on icon "button" at bounding box center [1447, 357] width 8 height 8
select select "17"
select select "14"
select select "3"
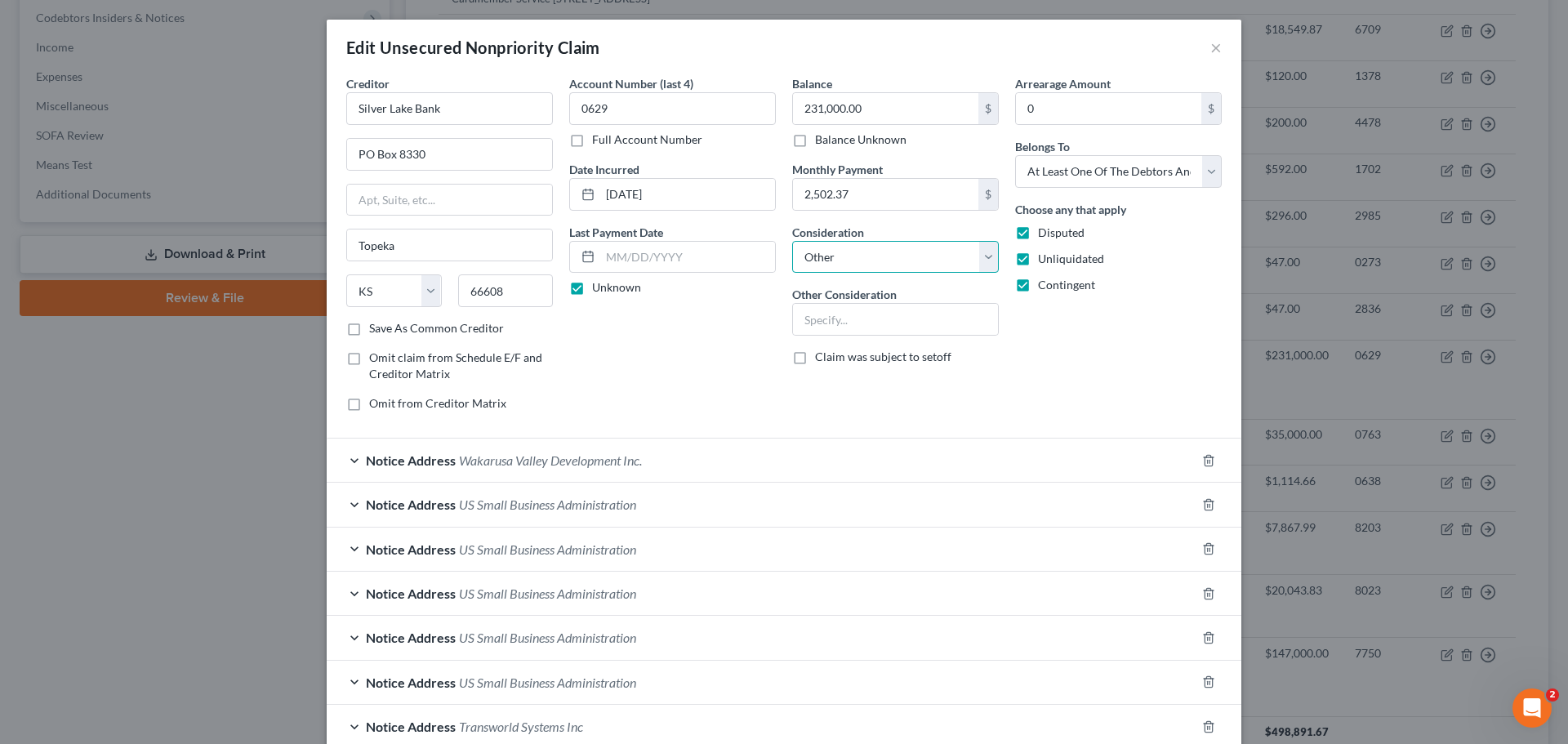
click at [985, 254] on select "Select Cable / Satellite Services Collection Agency Credit Card Debt Debt Couns…" at bounding box center [894, 257] width 206 height 32
click at [792, 241] on select "Select Cable / Satellite Services Collection Agency Credit Card Debt Debt Couns…" at bounding box center [894, 257] width 206 height 32
click at [808, 314] on input "text" at bounding box center [895, 319] width 205 height 31
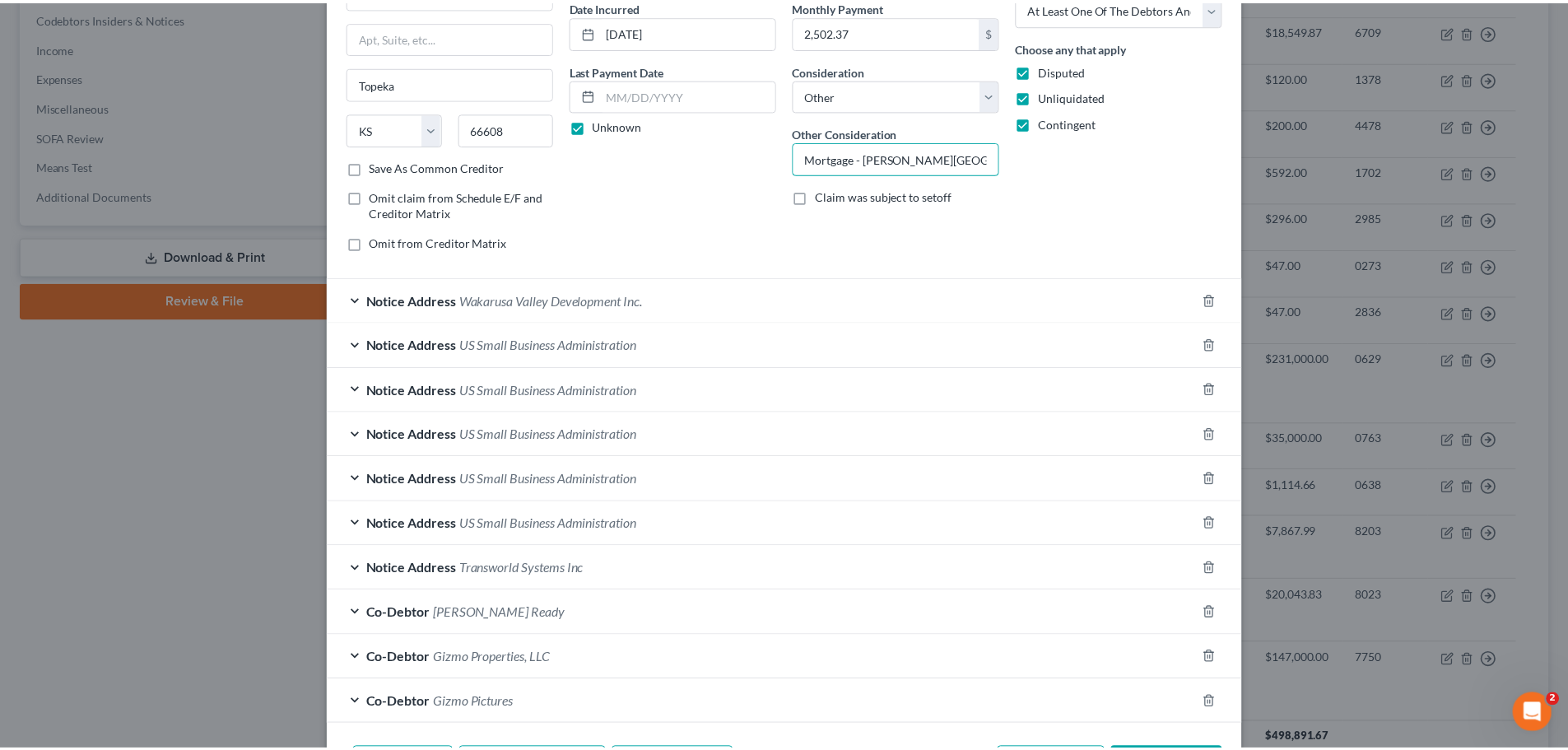
scroll to position [247, 0]
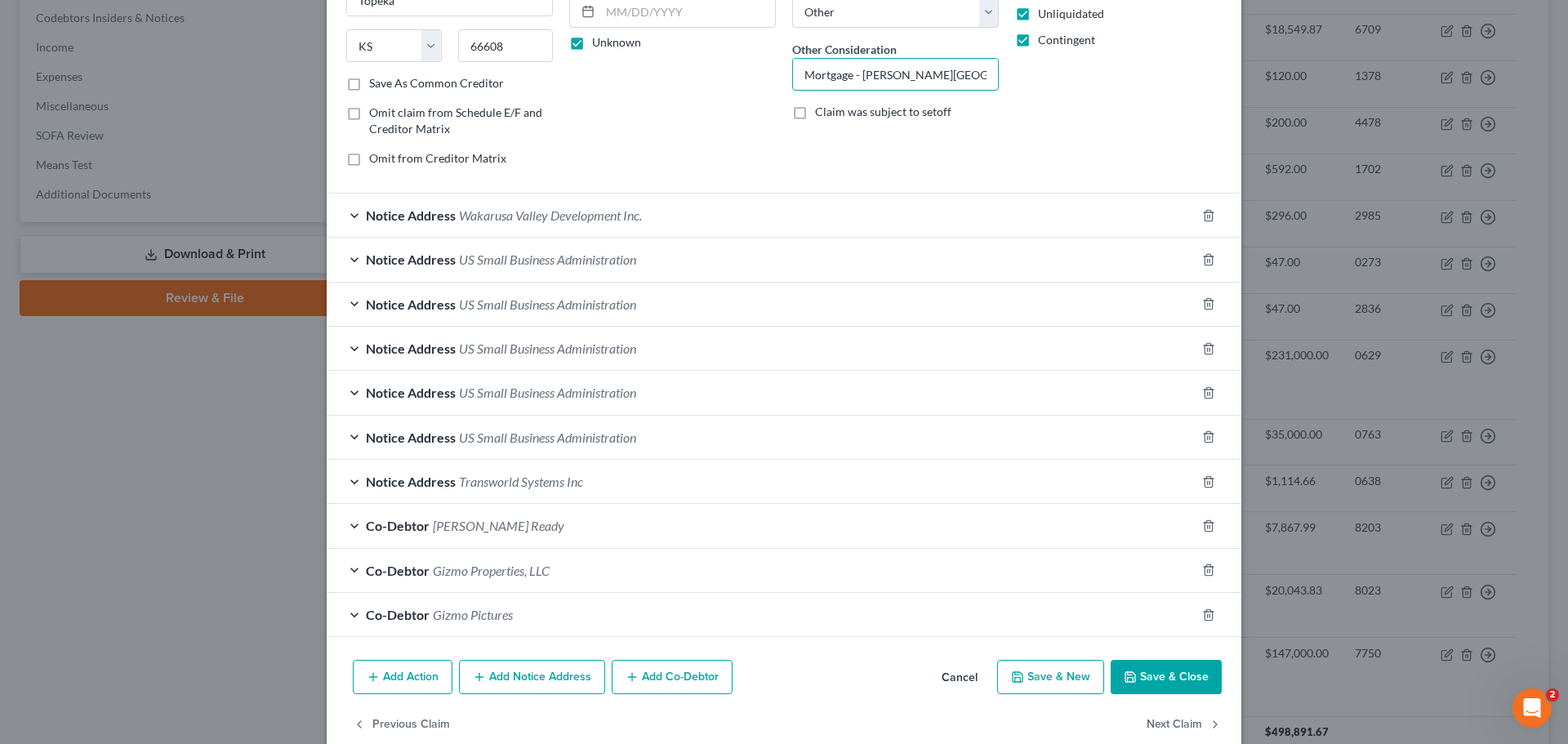
type input "Mortgage - Thatcher Building"
click at [1176, 679] on button "Save & Close" at bounding box center [1166, 677] width 111 height 34
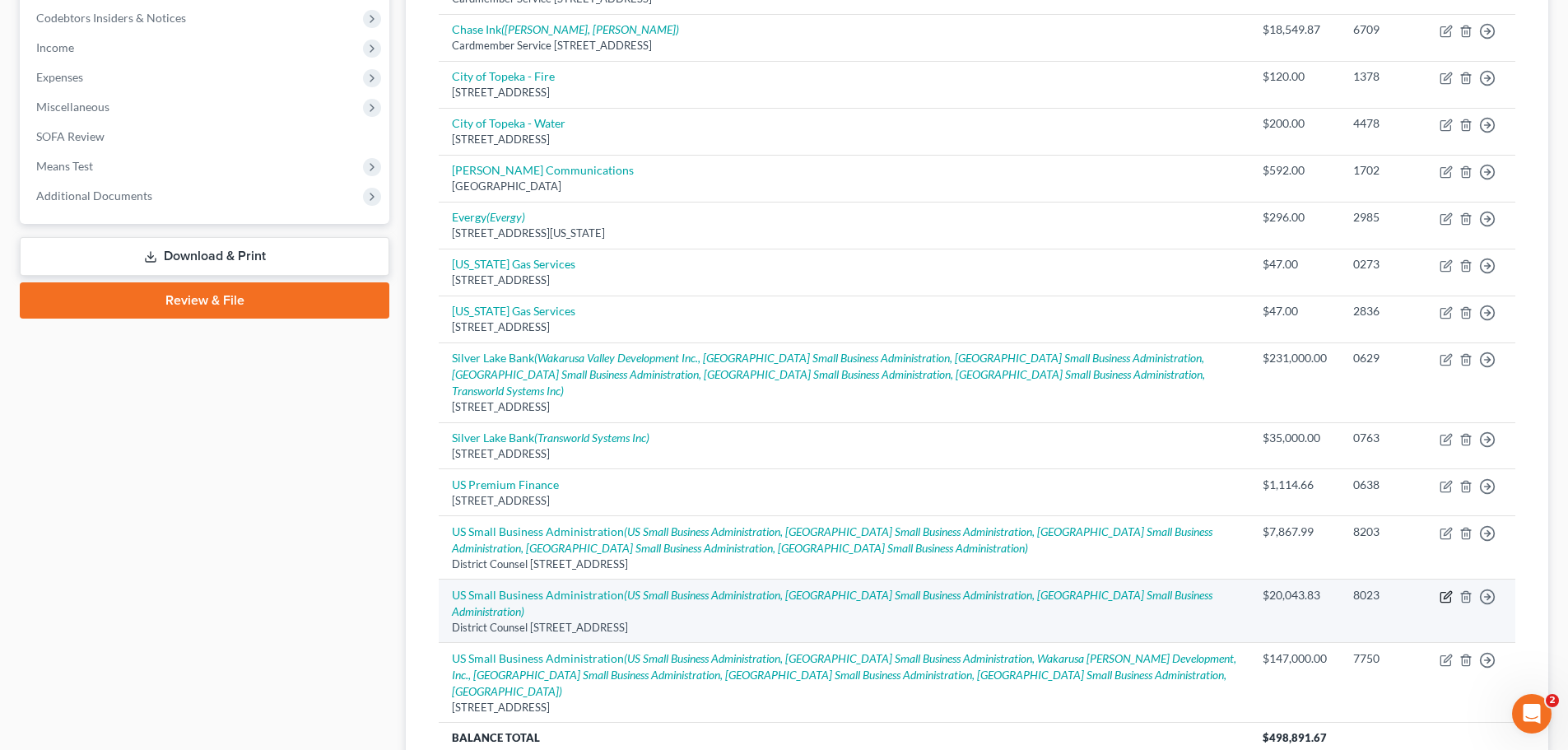
click at [1447, 590] on icon "button" at bounding box center [1446, 596] width 13 height 13
select select "30"
select select "3"
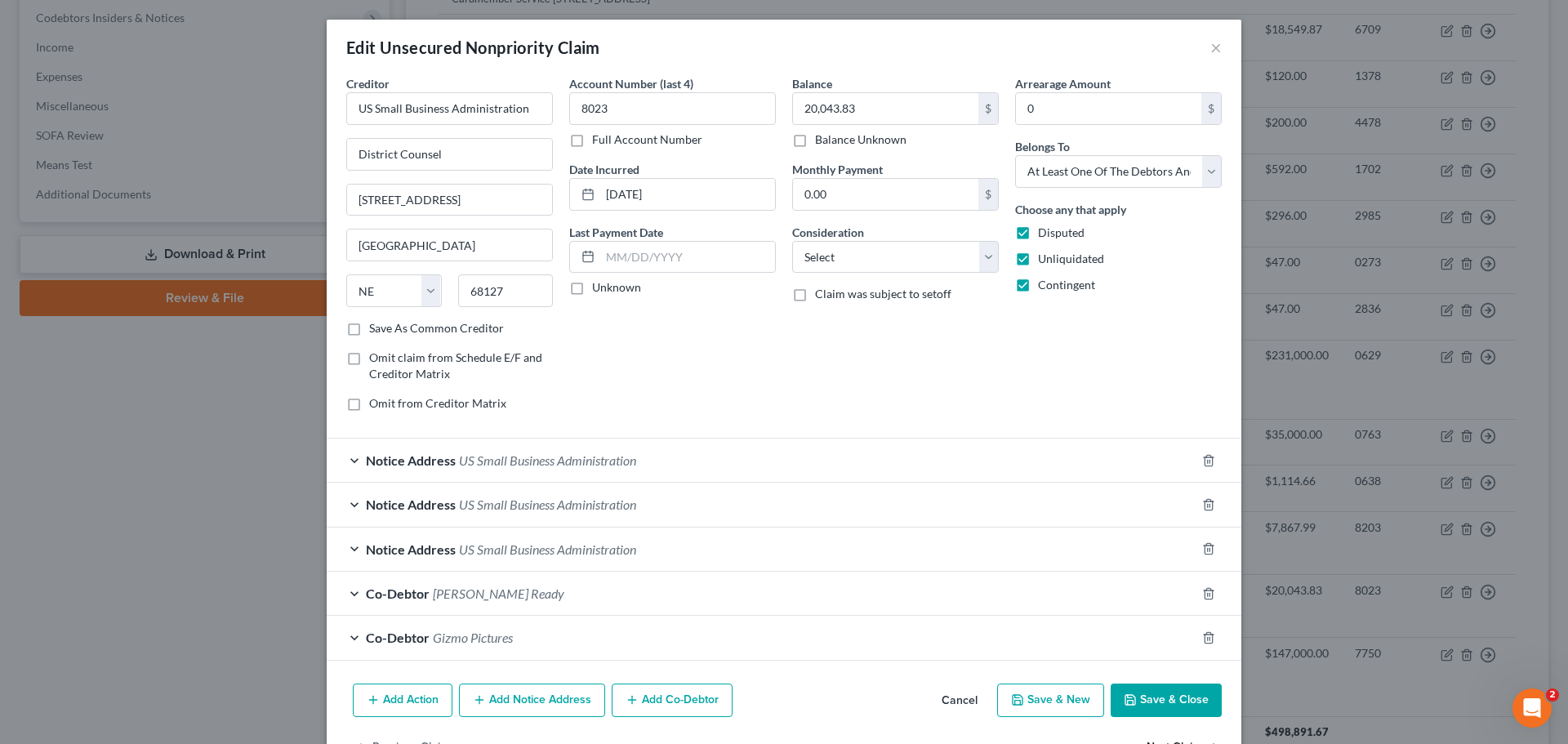
click at [1146, 700] on button "Save & Close" at bounding box center [1166, 700] width 111 height 34
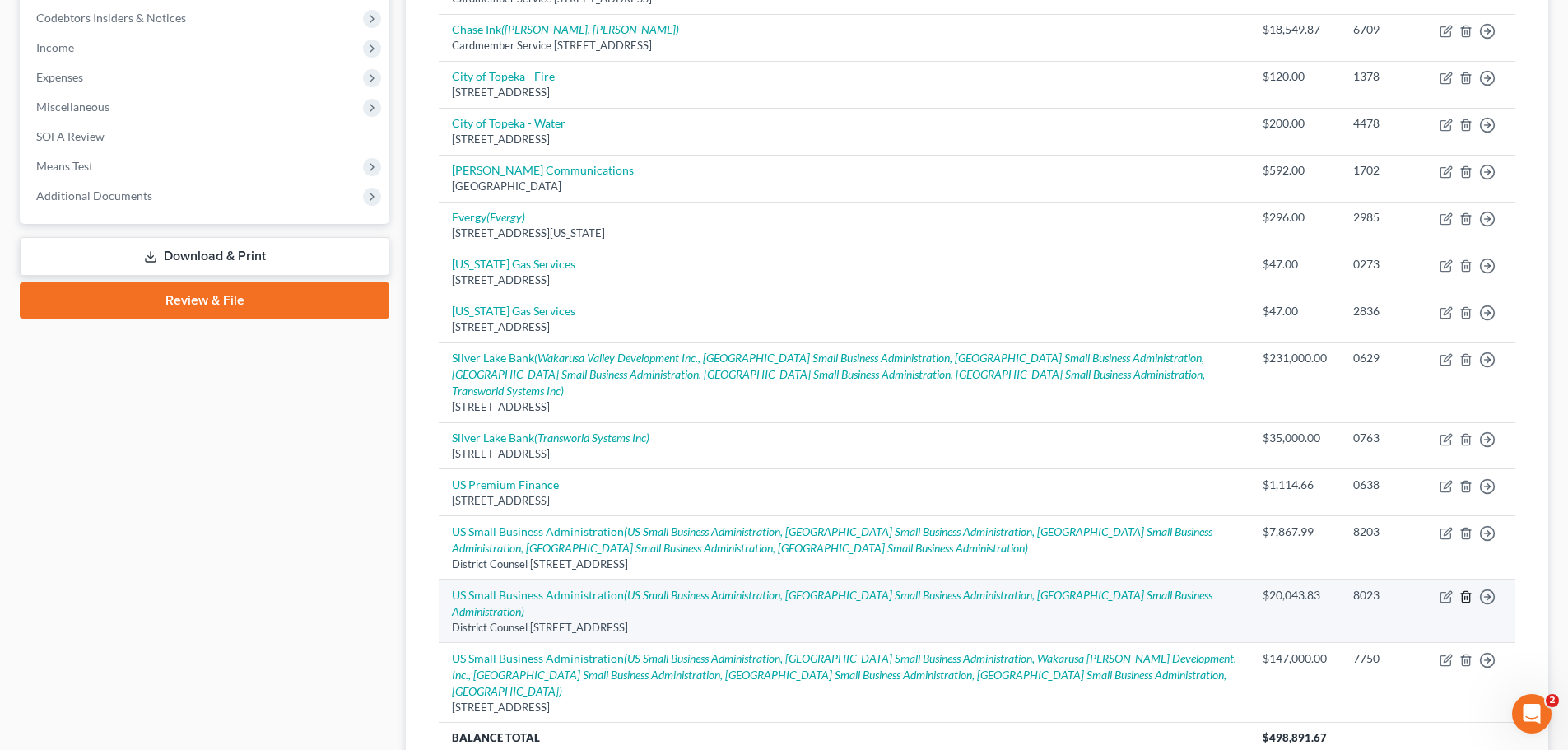
click at [1464, 590] on icon "button" at bounding box center [1465, 596] width 13 height 13
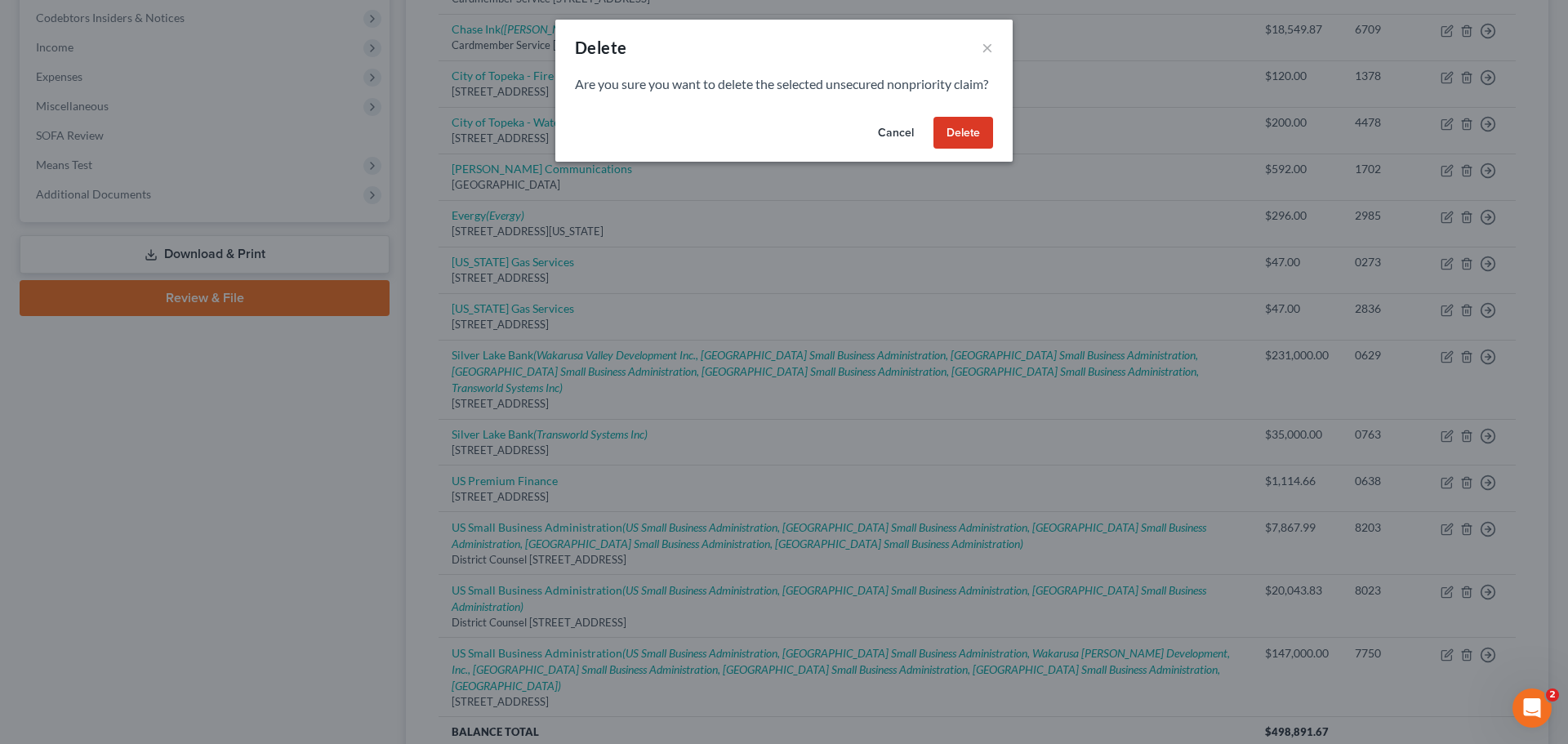
click at [963, 147] on button "Delete" at bounding box center [963, 133] width 59 height 32
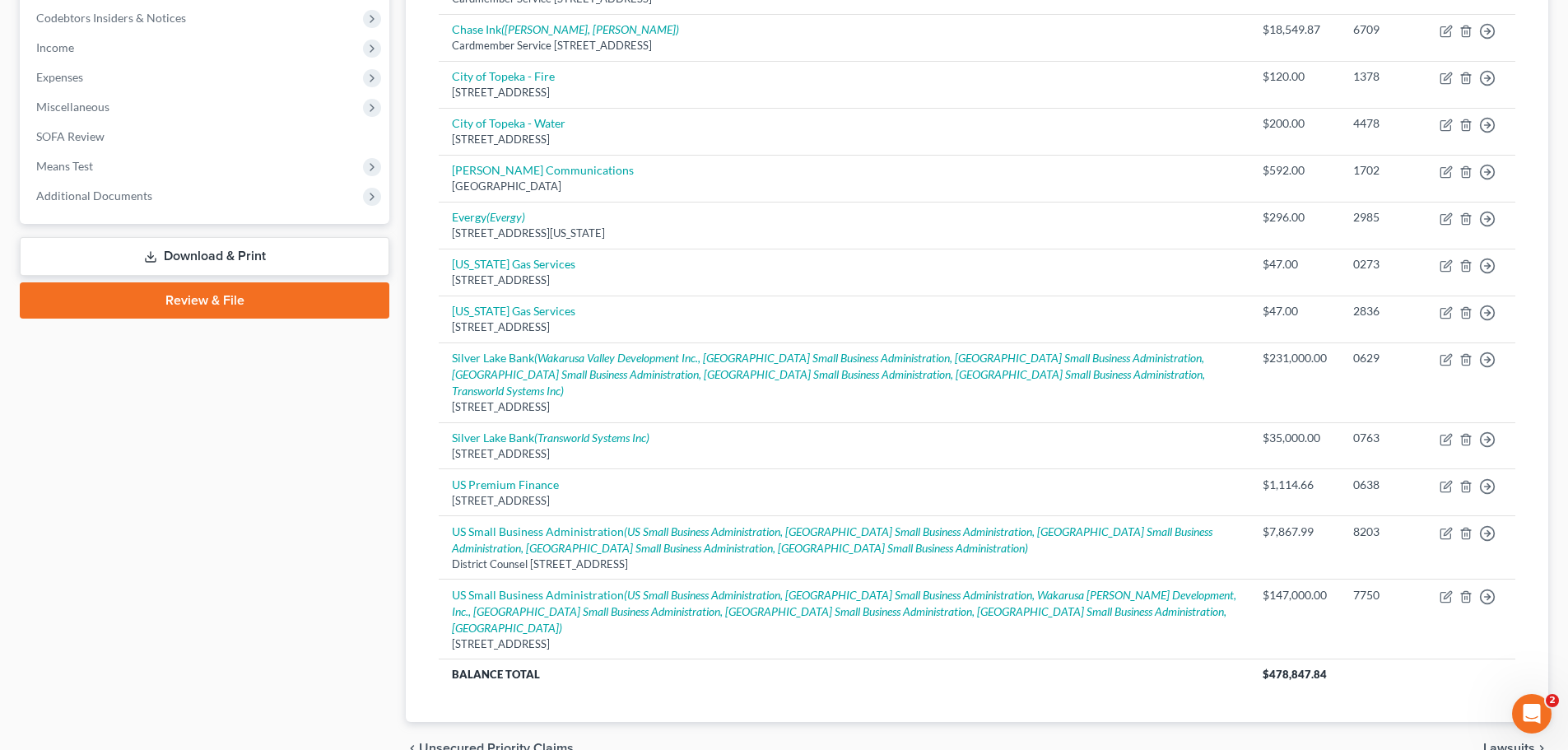
click at [204, 256] on link "Download & Print" at bounding box center [204, 256] width 370 height 38
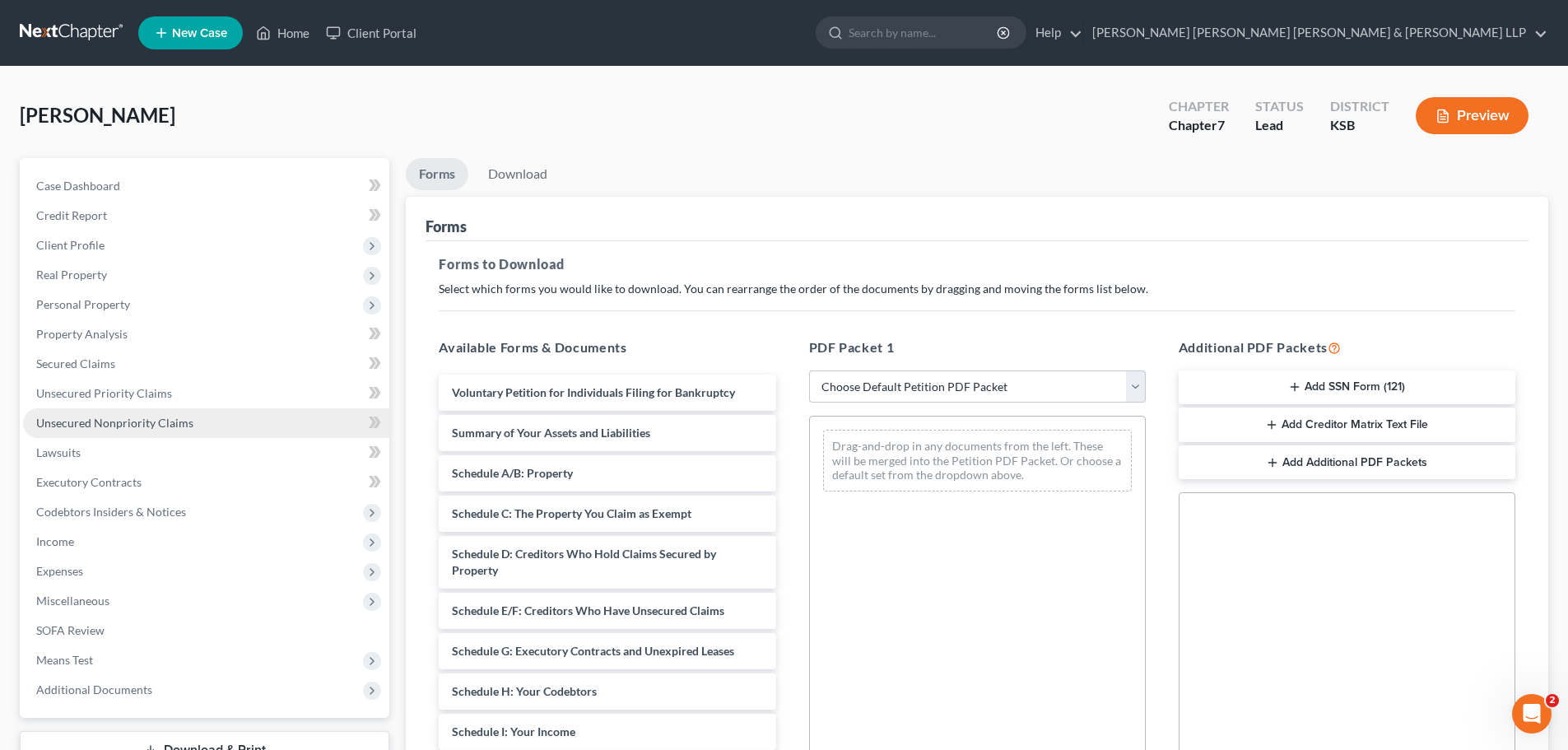
click at [74, 420] on span "Unsecured Nonpriority Claims" at bounding box center [115, 422] width 157 height 14
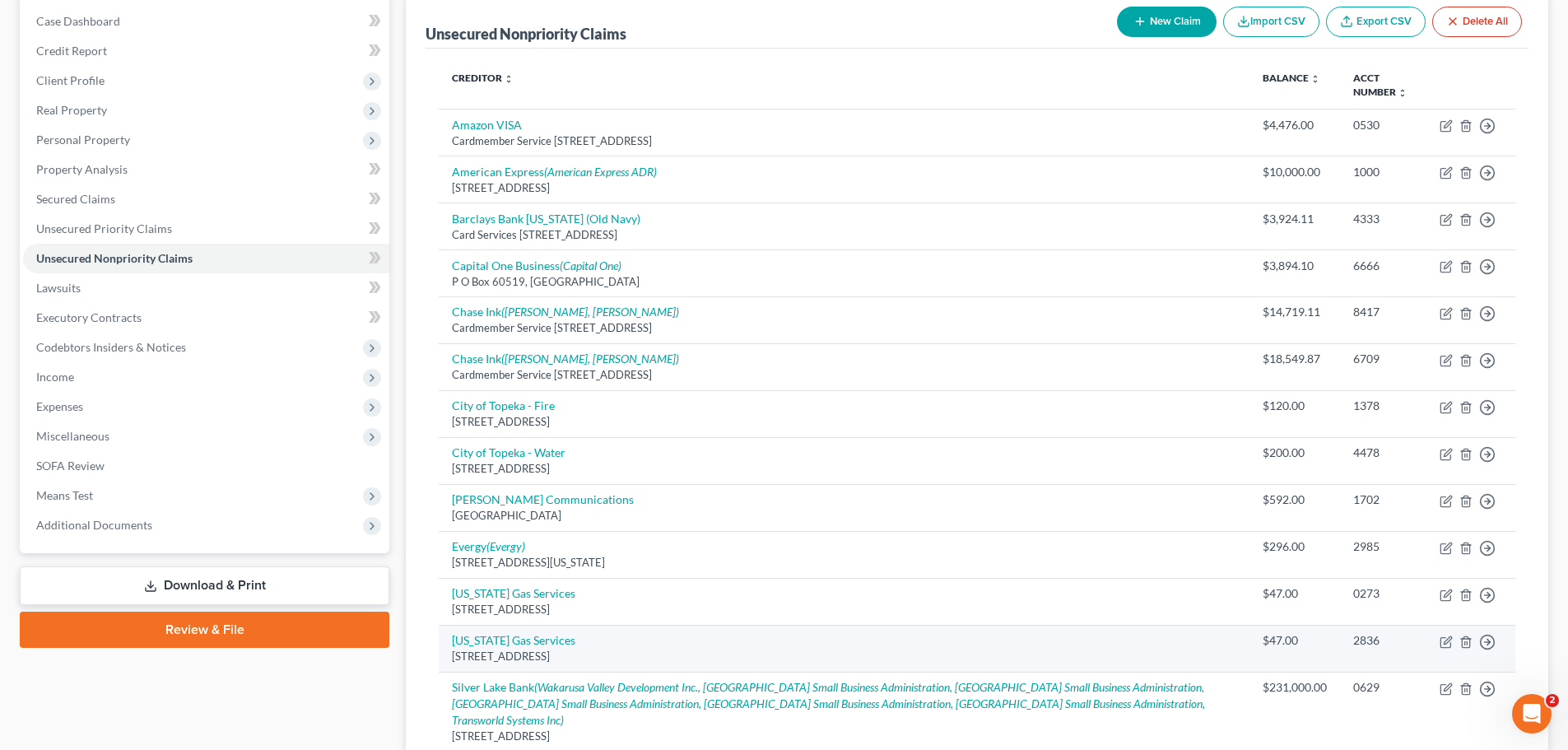
scroll to position [329, 0]
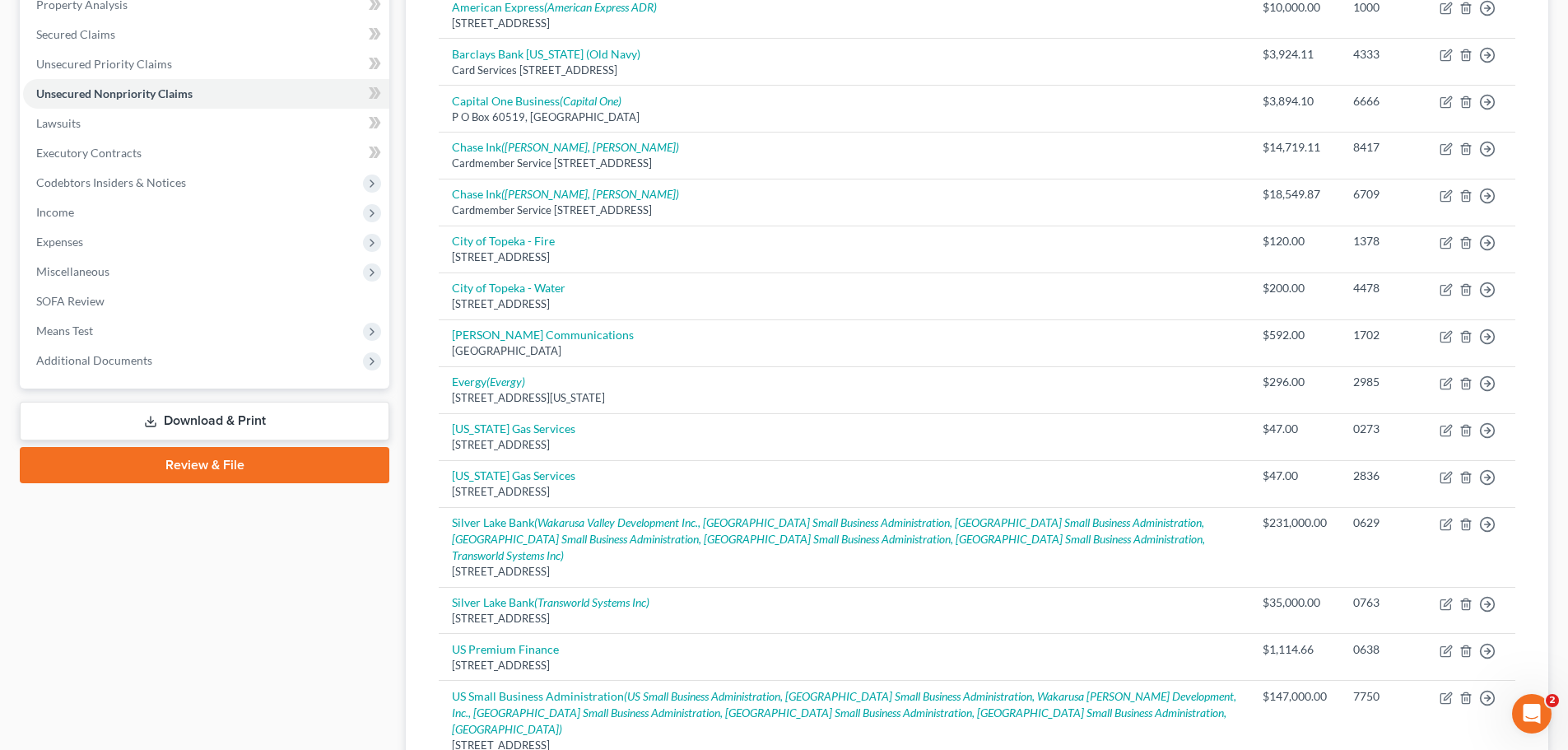
click at [275, 425] on link "Download & Print" at bounding box center [204, 421] width 370 height 38
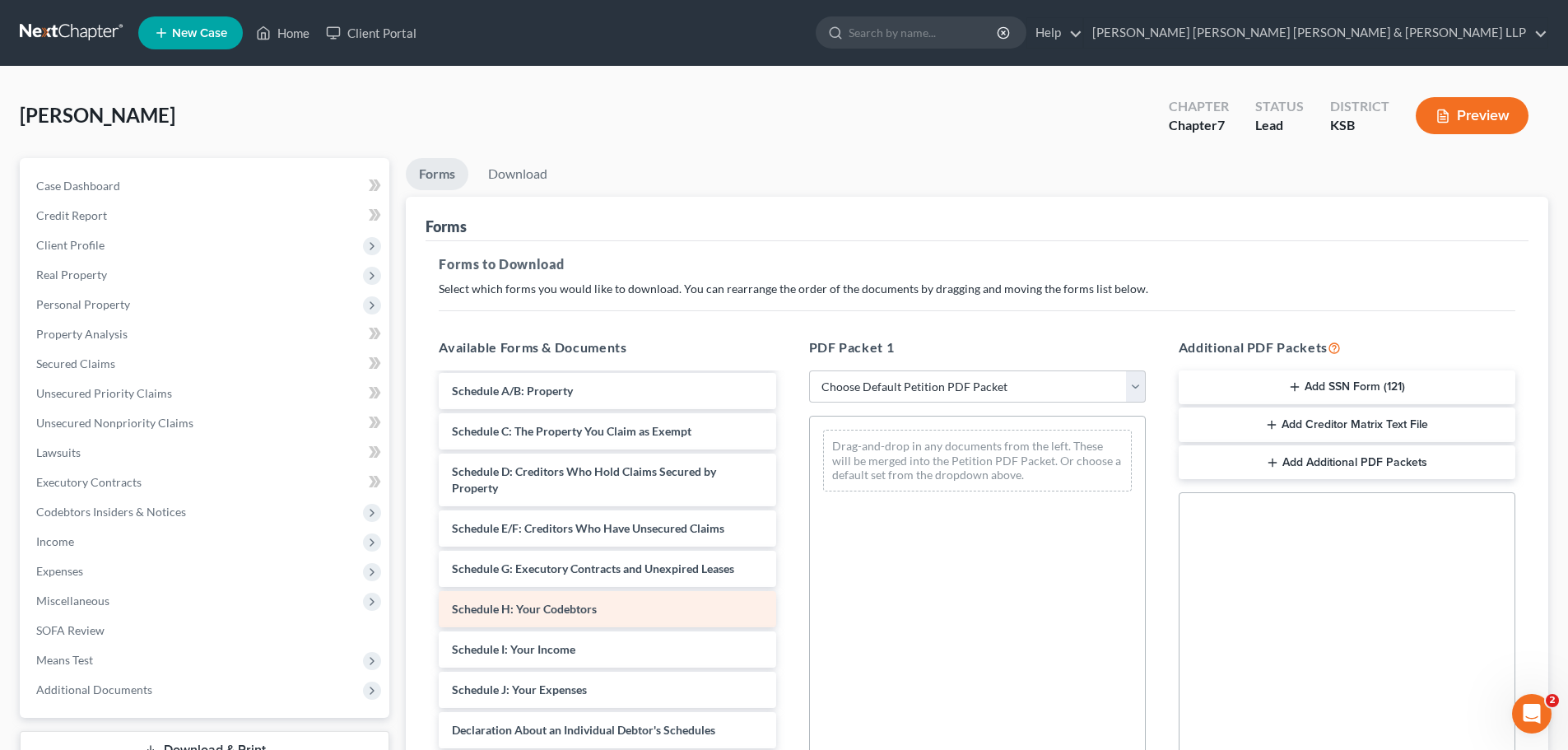
scroll to position [164, 0]
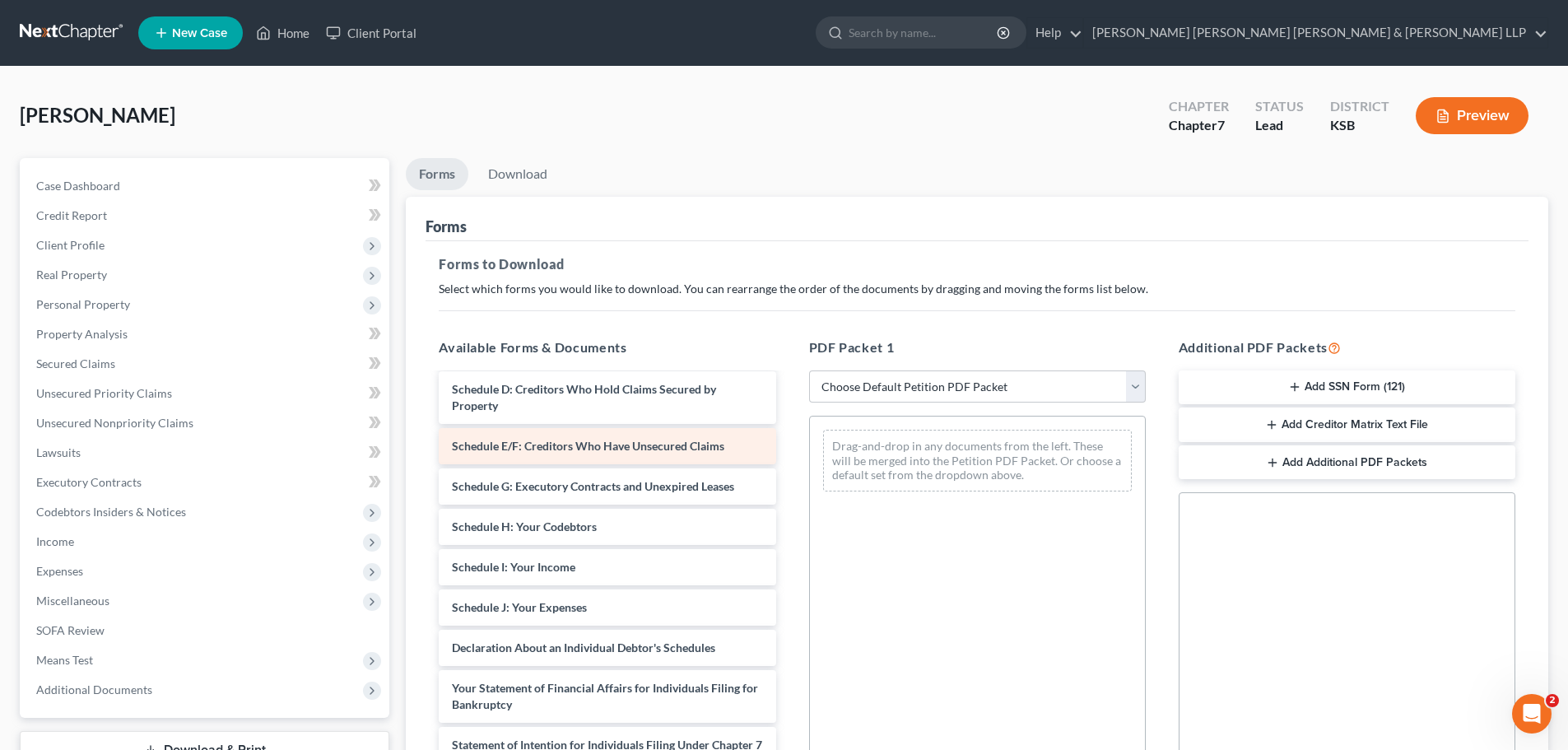
click at [557, 441] on div "Voluntary Petition for Individuals Filing for Bankruptcy Summary of Your Assets…" at bounding box center [606, 623] width 363 height 828
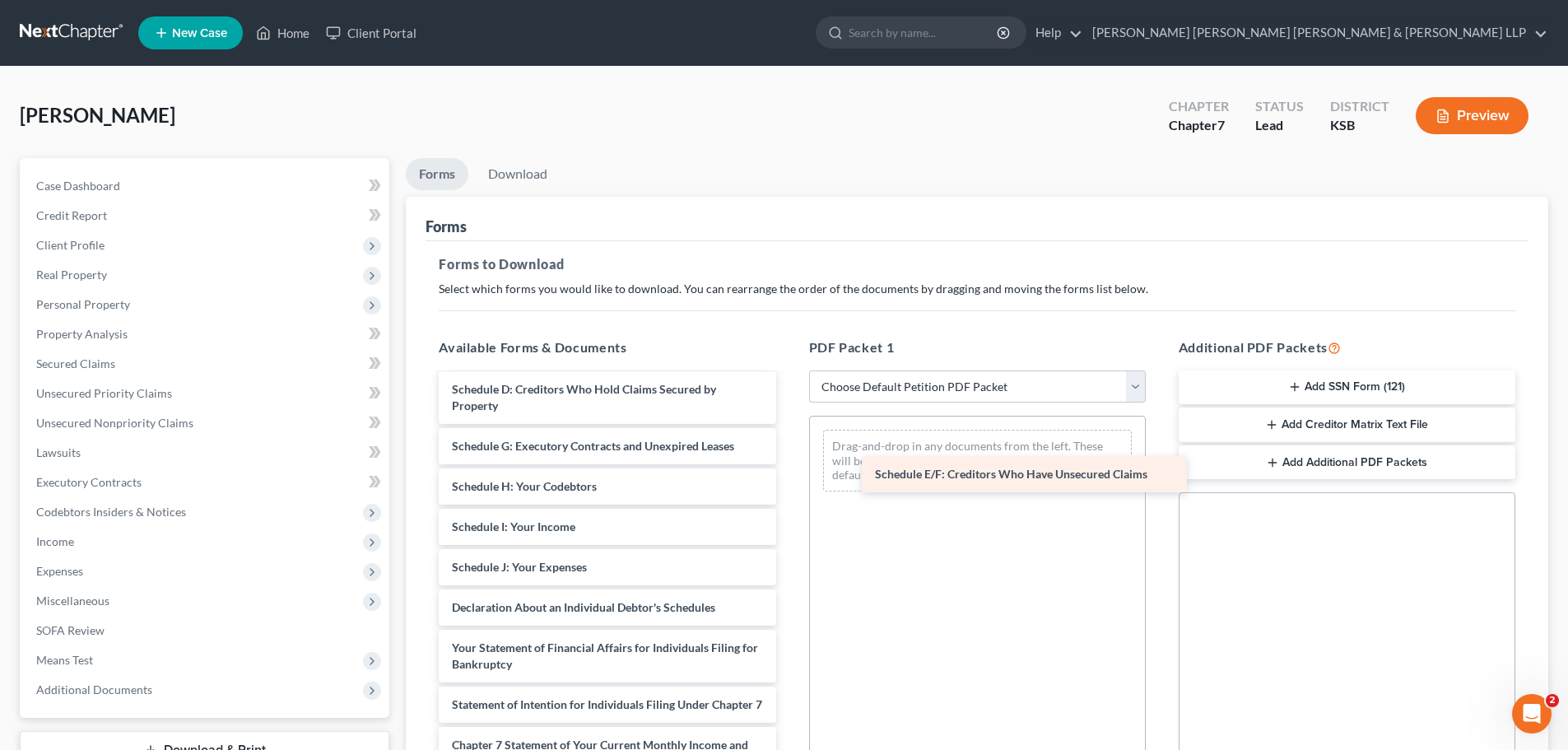
drag, startPoint x: 535, startPoint y: 443, endPoint x: 961, endPoint y: 472, distance: 427.0
click at [789, 472] on div "Schedule E/F: Creditors Who Have Unsecured Claims Voluntary Petition for Indivi…" at bounding box center [606, 603] width 363 height 788
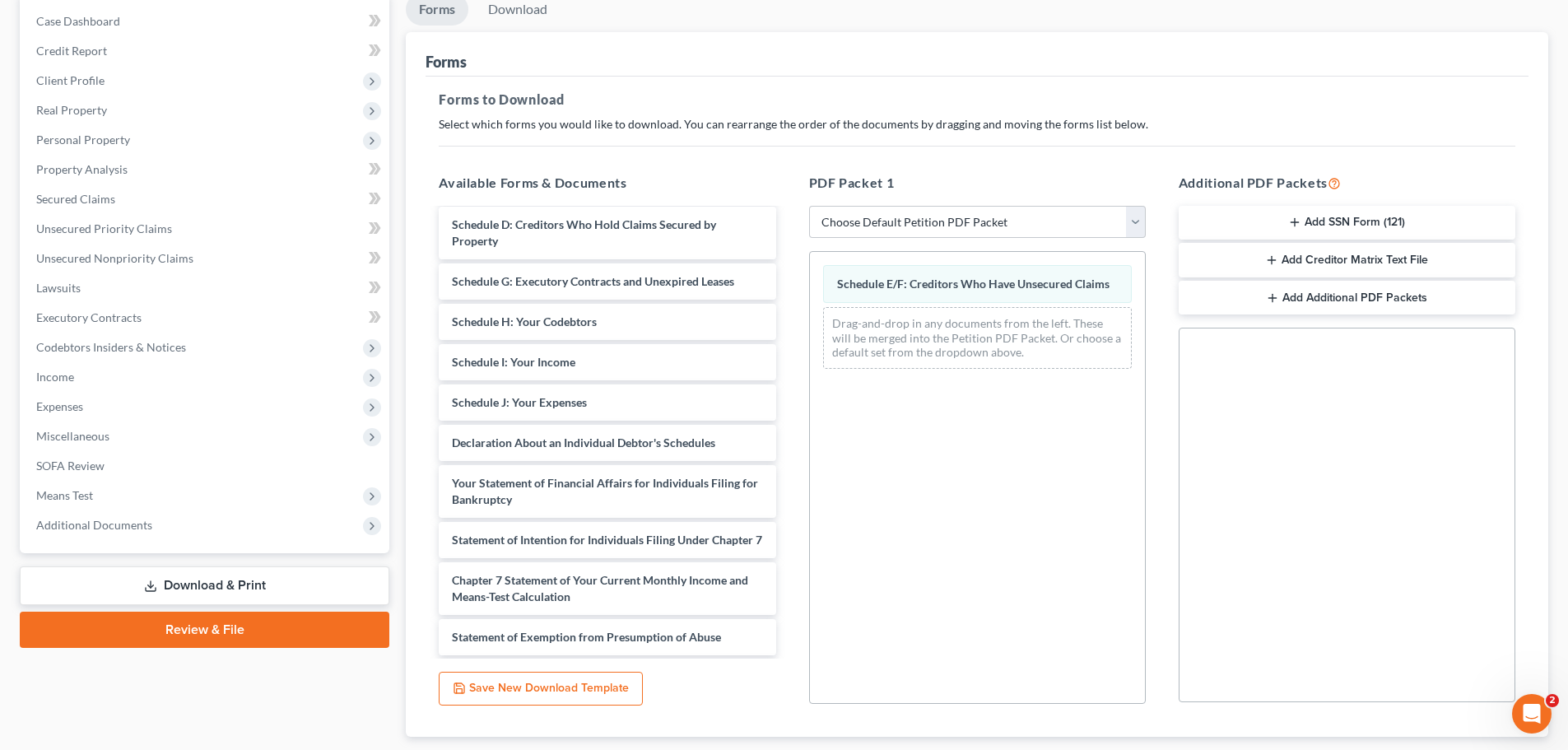
scroll to position [267, 0]
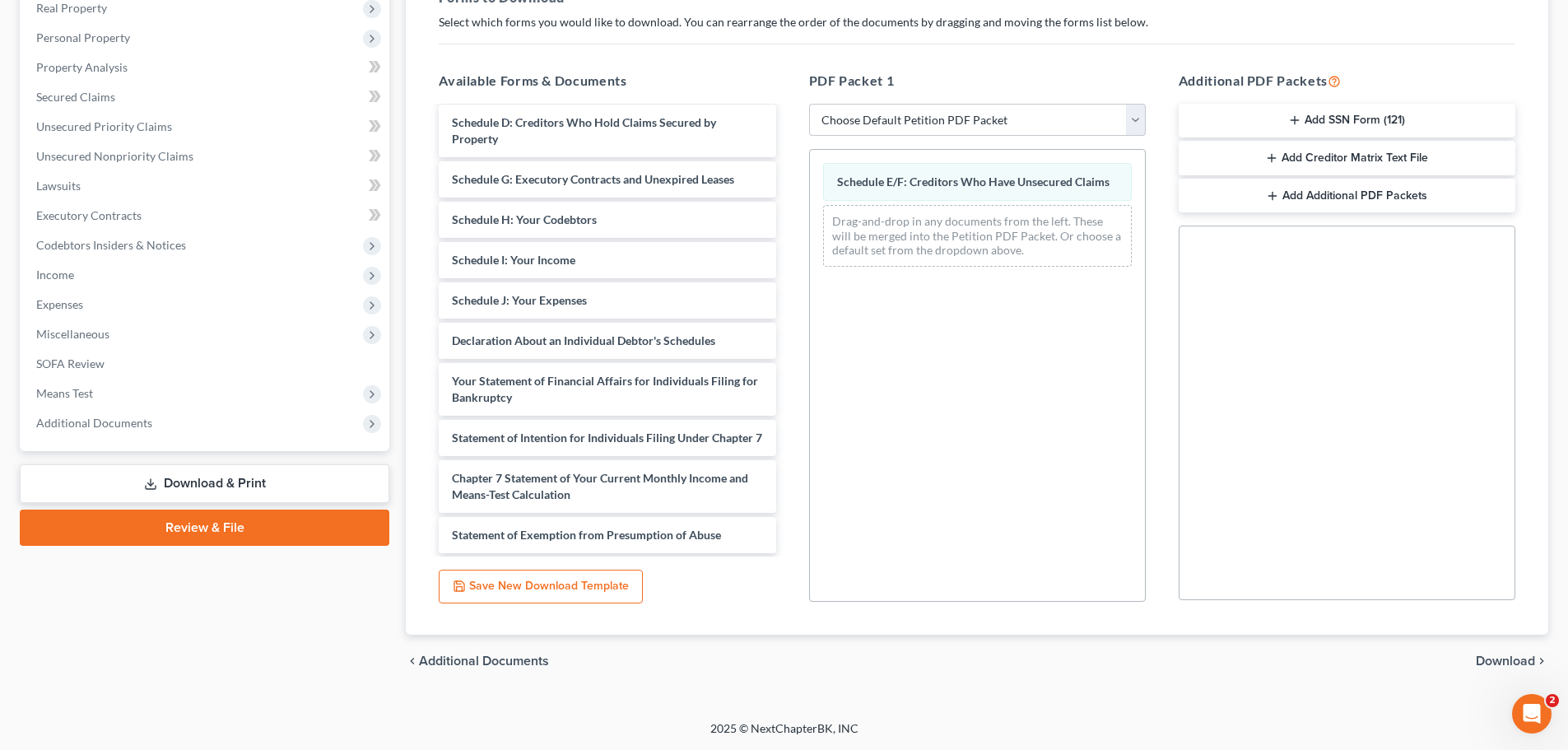
click at [1494, 661] on span "Download" at bounding box center [1505, 660] width 59 height 13
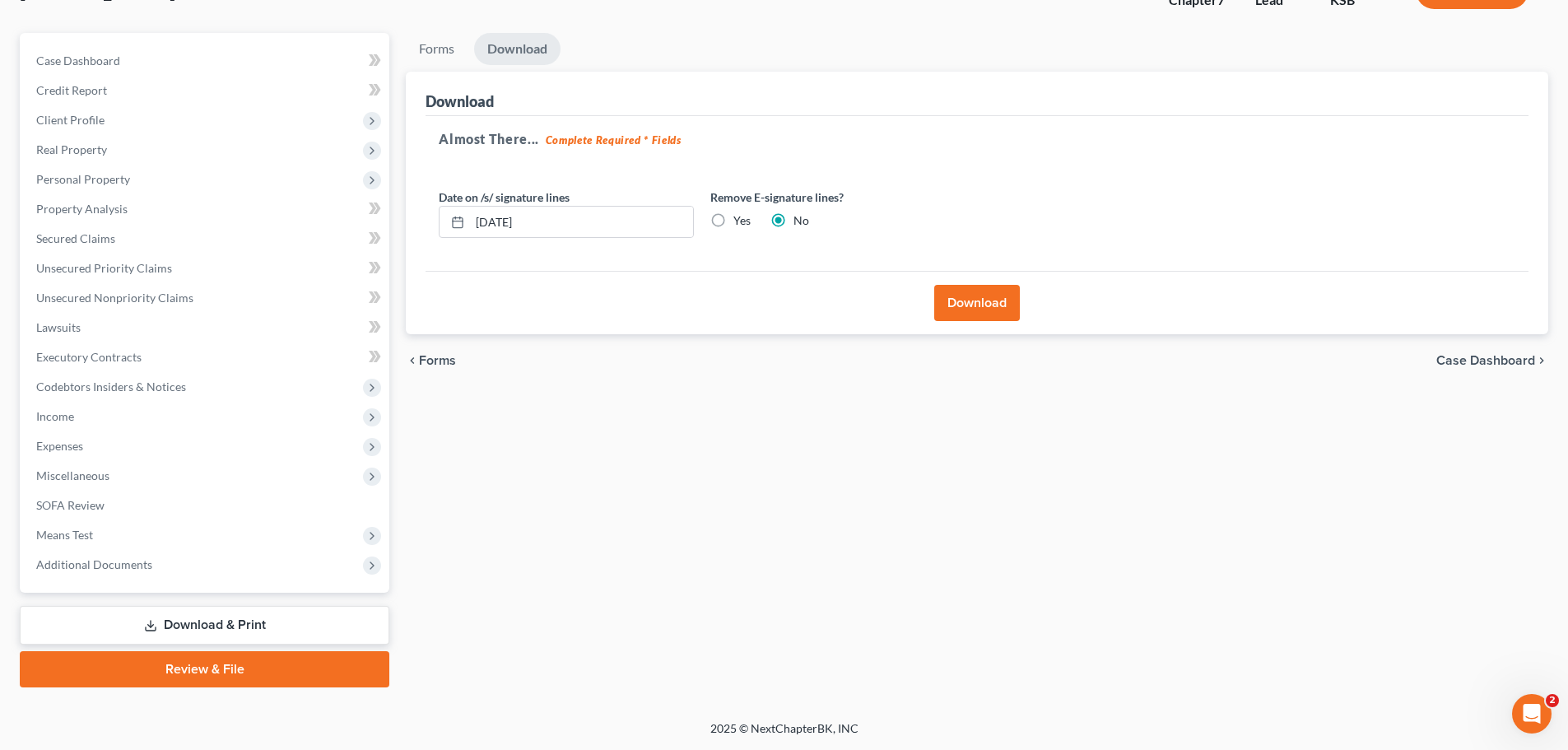
click at [981, 294] on button "Download" at bounding box center [977, 303] width 86 height 36
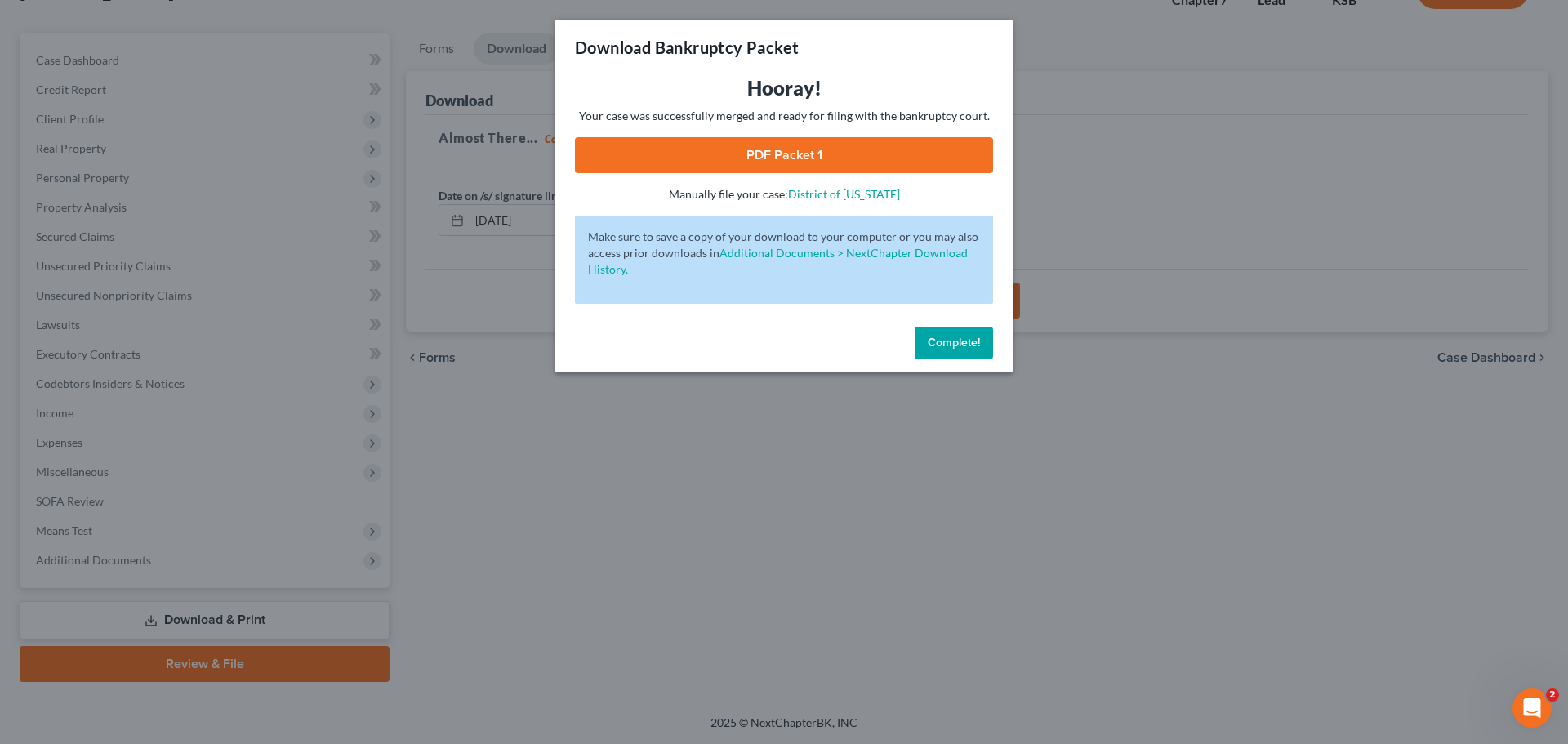
click at [809, 150] on link "PDF Packet 1" at bounding box center [783, 155] width 418 height 36
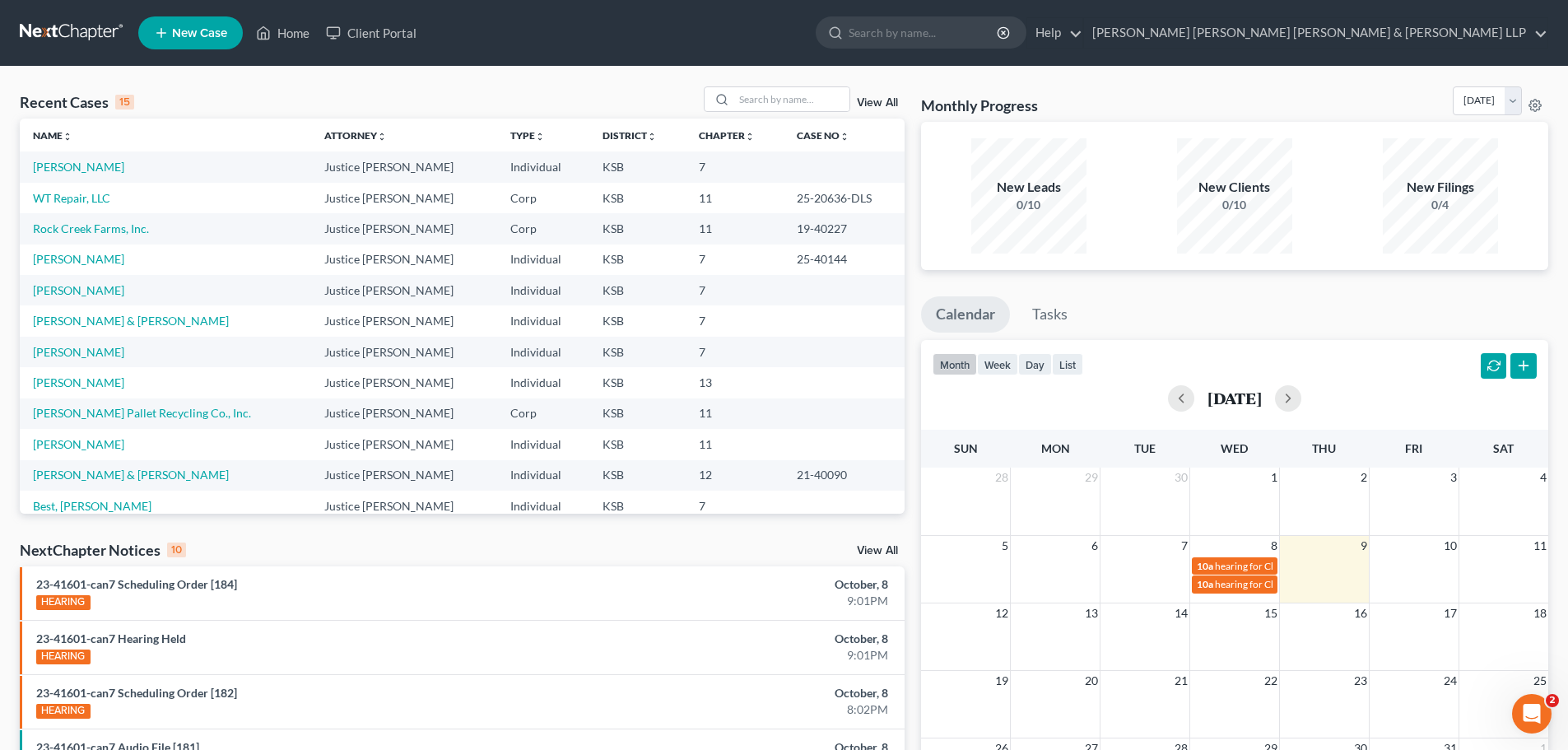
click at [128, 168] on td "[PERSON_NAME]" at bounding box center [165, 167] width 292 height 31
click at [59, 164] on link "[PERSON_NAME]" at bounding box center [78, 167] width 92 height 14
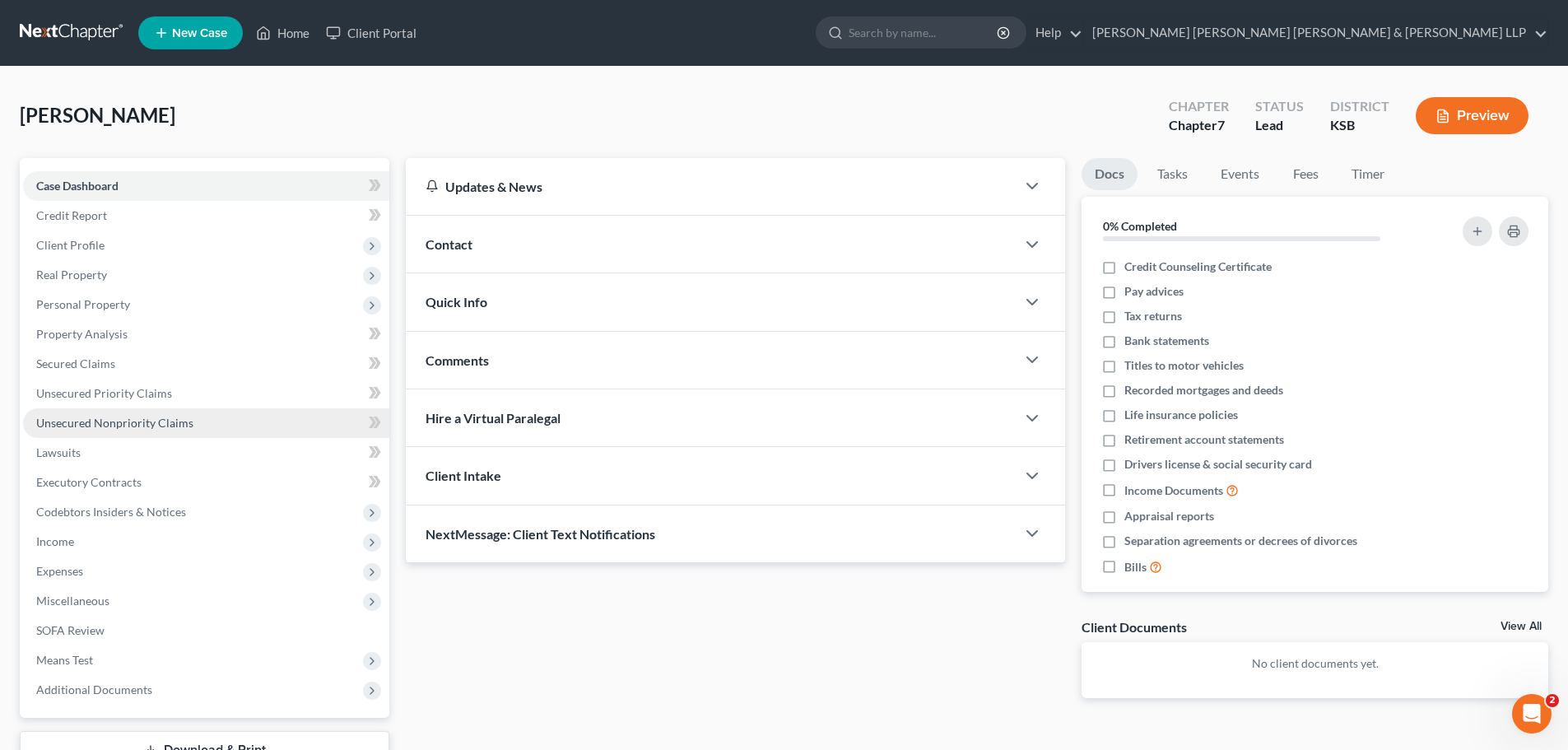
click at [101, 422] on span "Unsecured Nonpriority Claims" at bounding box center [115, 422] width 157 height 14
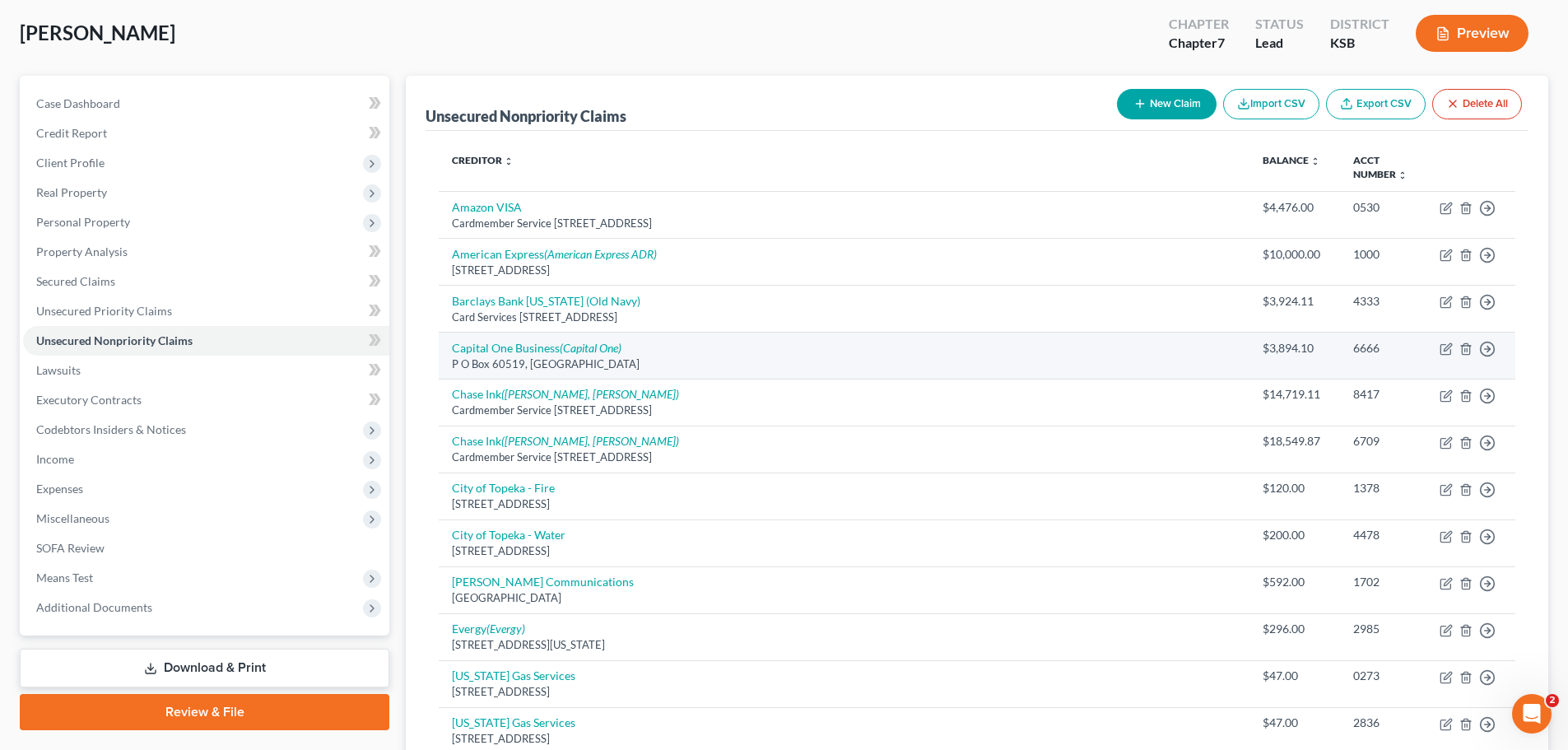
scroll to position [164, 0]
